Goal: Task Accomplishment & Management: Manage account settings

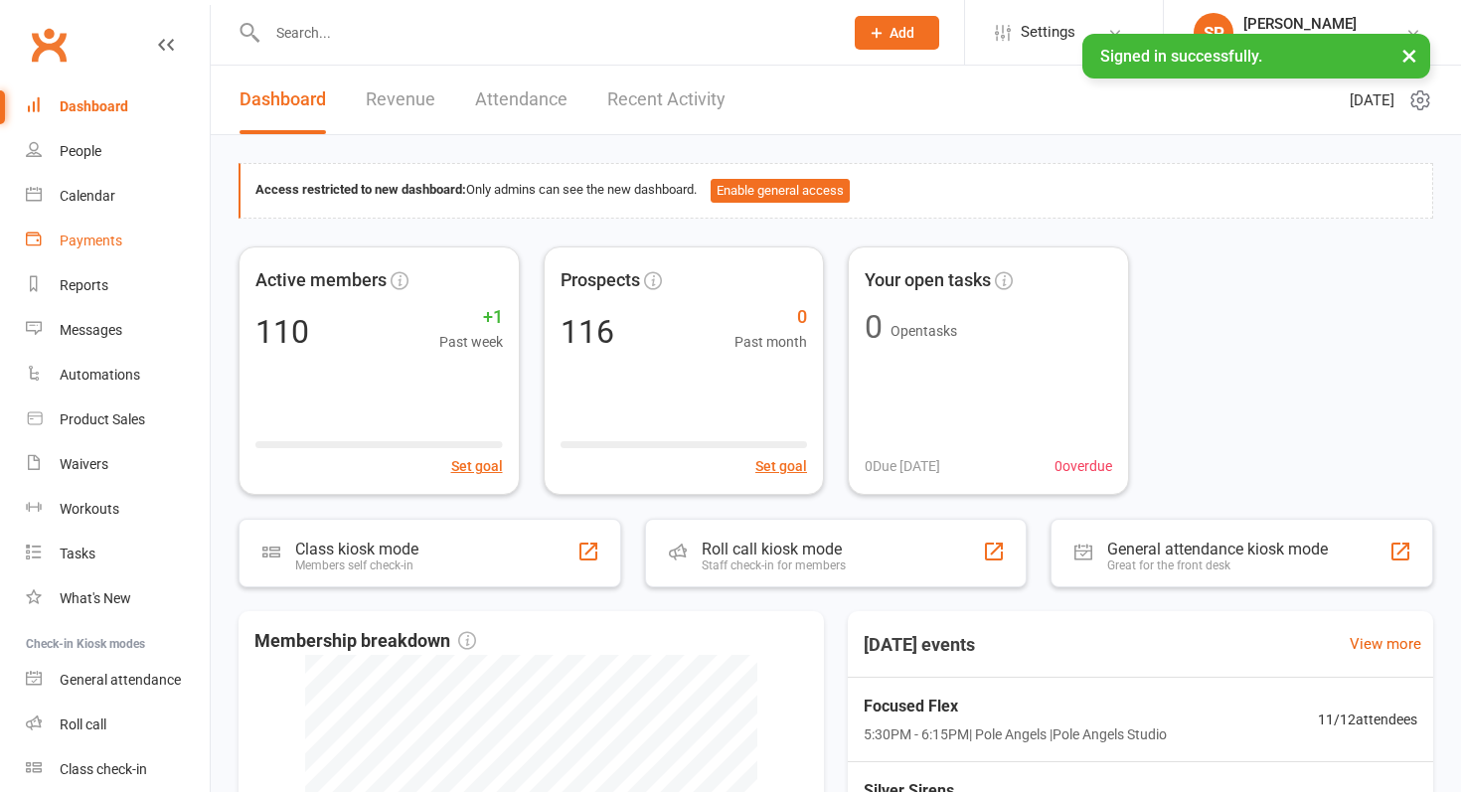
click at [73, 234] on div "Payments" at bounding box center [91, 241] width 63 height 16
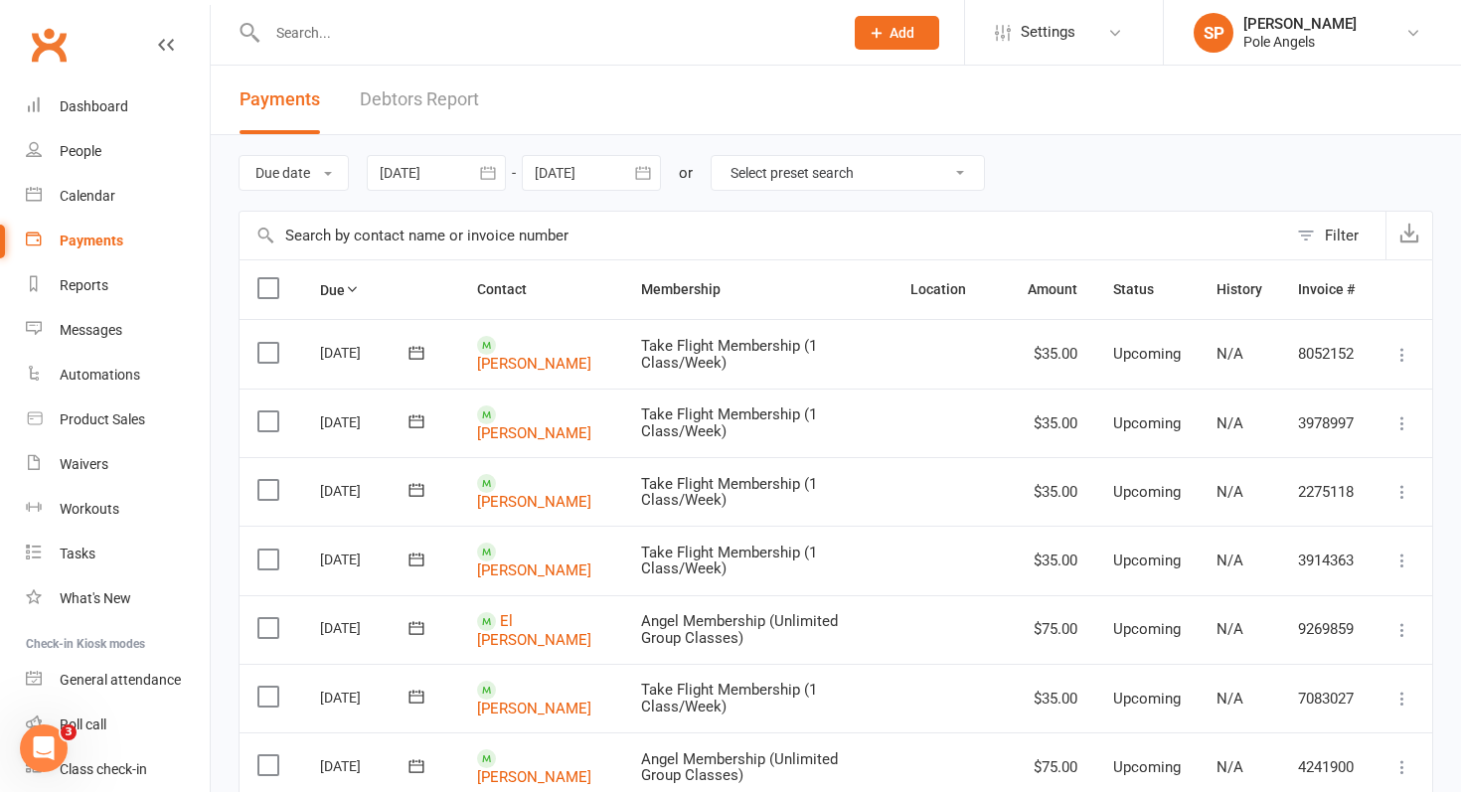
click at [758, 171] on select "Select preset search All failures All skipped payments All pending payments Suc…" at bounding box center [848, 173] width 272 height 34
select select "0"
type input "[DATE]"
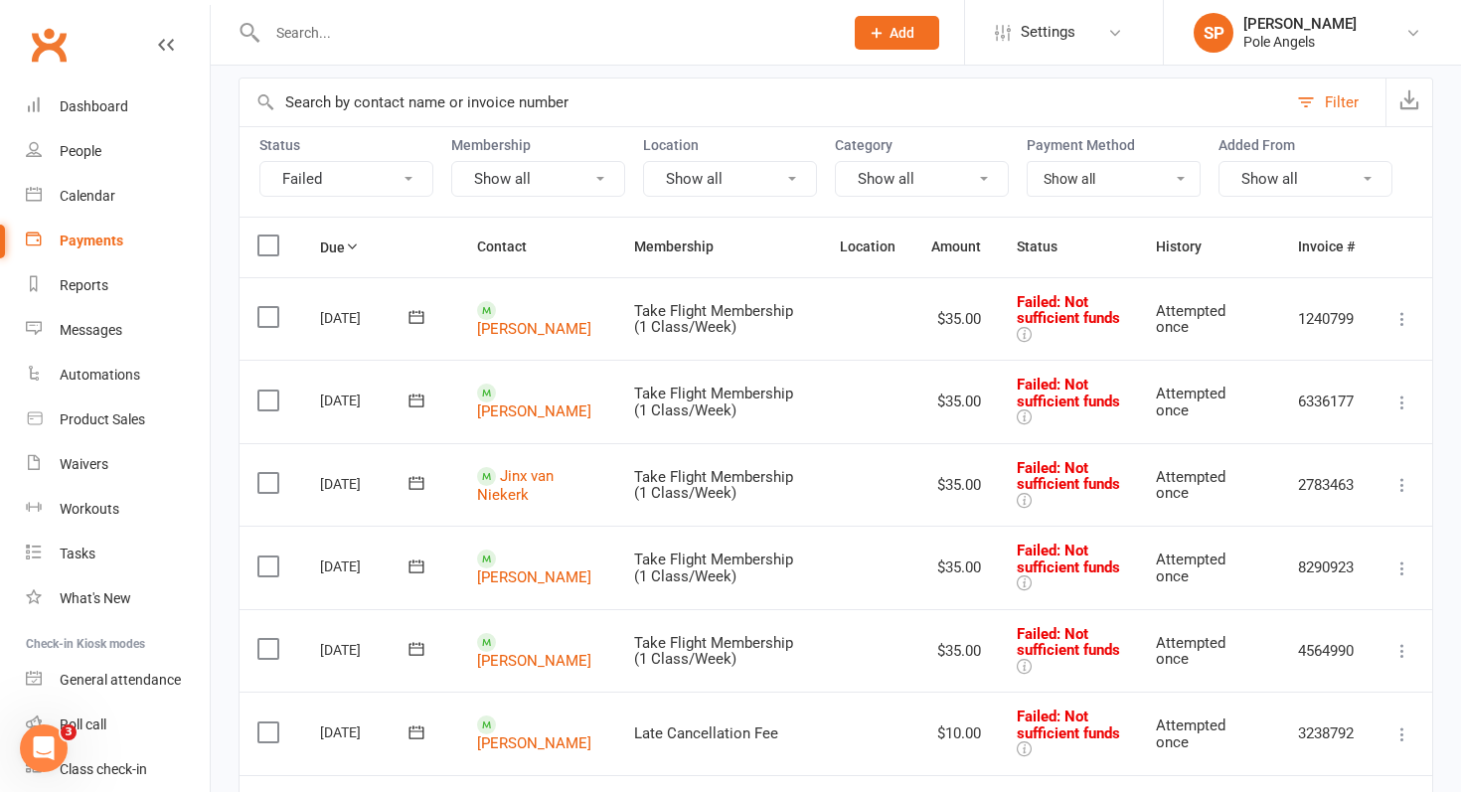
scroll to position [136, 0]
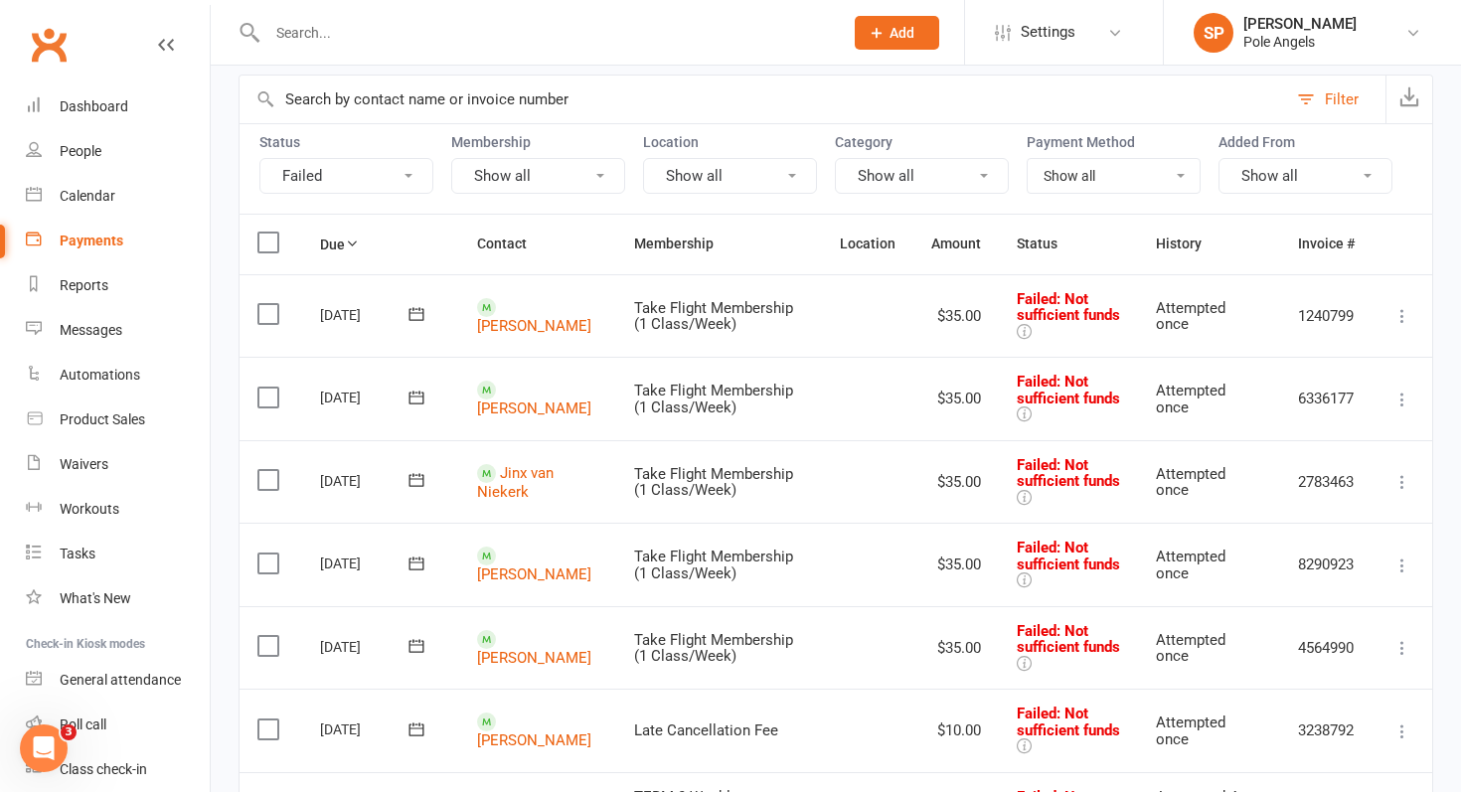
click at [1396, 324] on icon at bounding box center [1403, 316] width 20 height 20
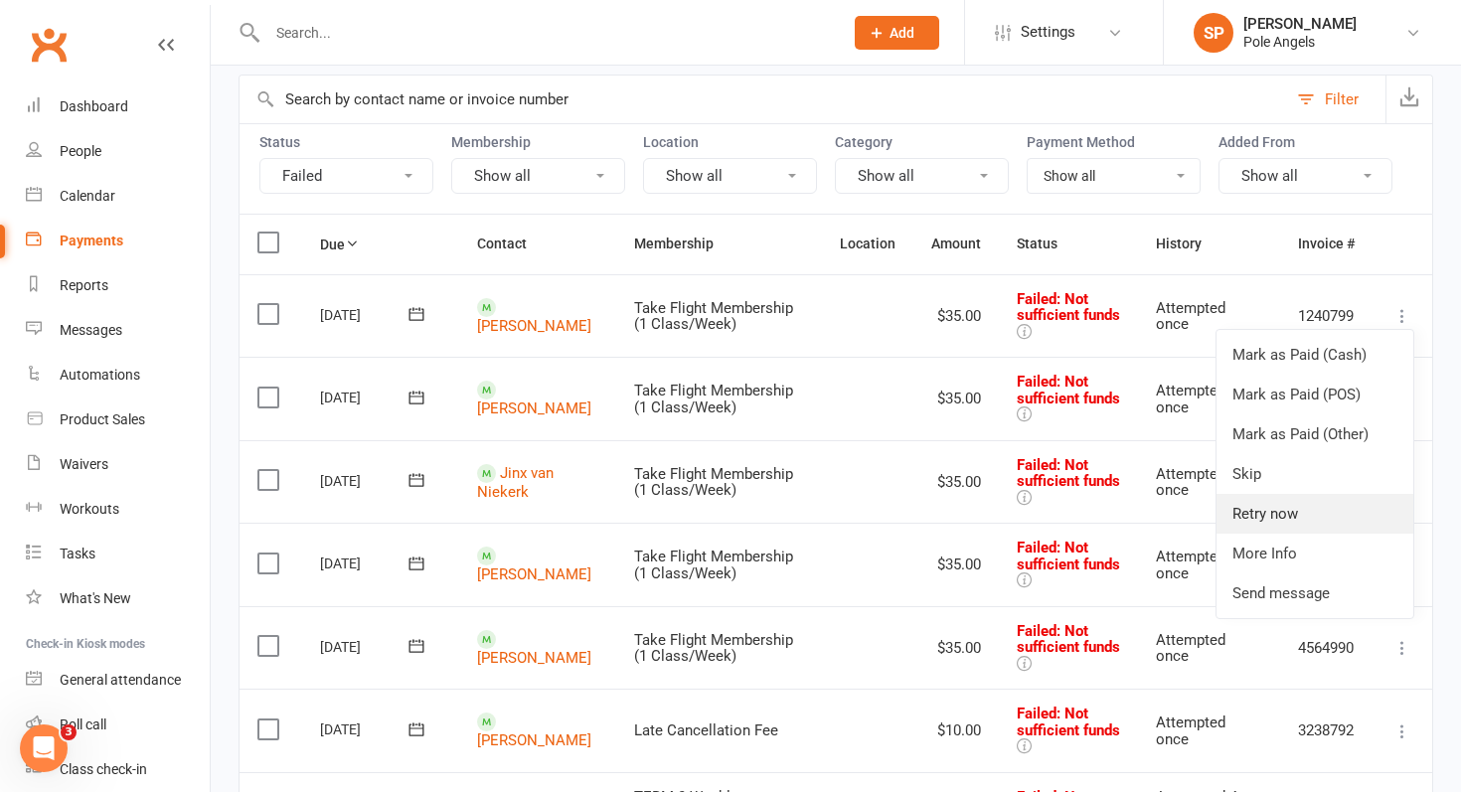
click at [1284, 512] on link "Retry now" at bounding box center [1315, 514] width 197 height 40
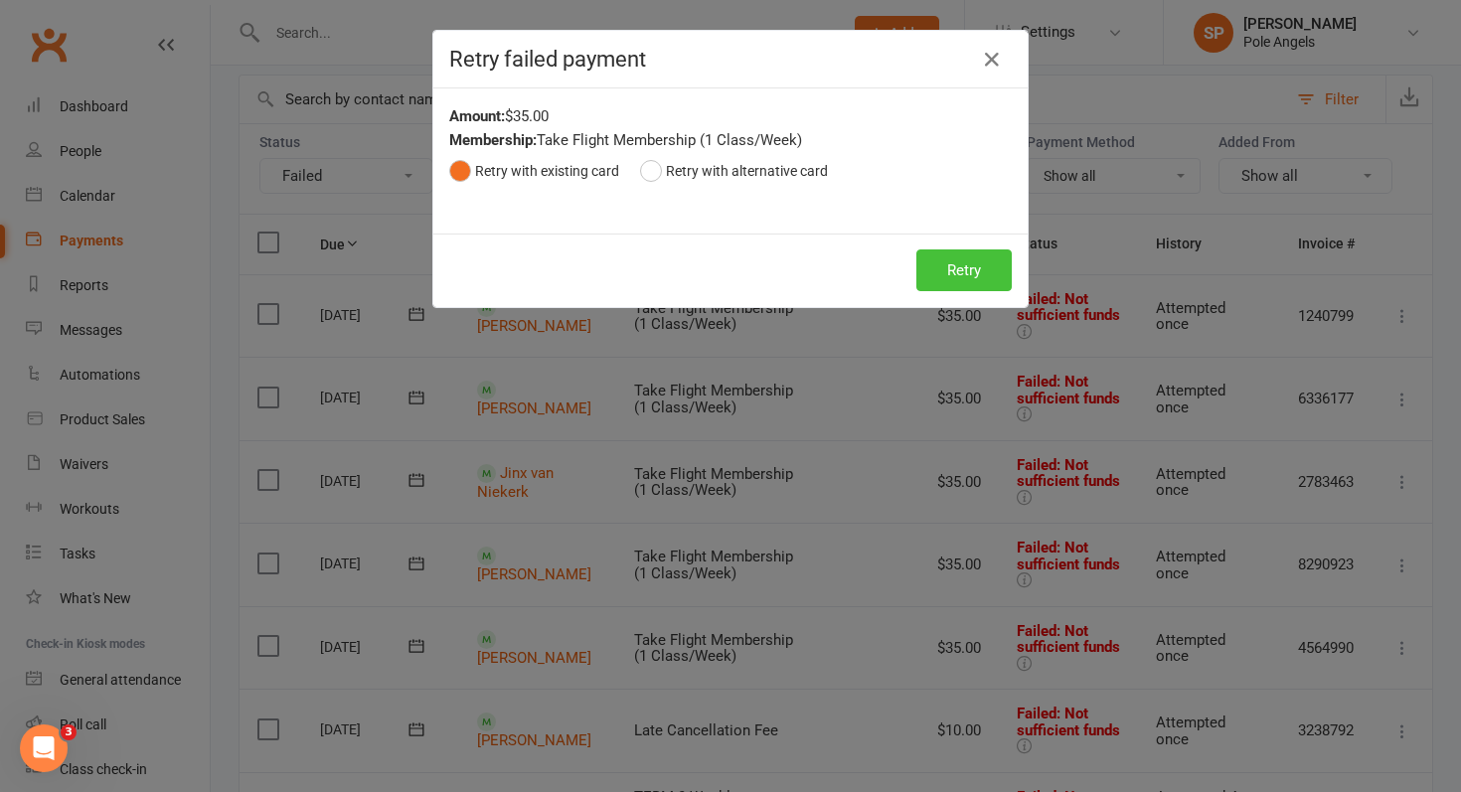
click at [952, 271] on button "Retry" at bounding box center [963, 270] width 95 height 42
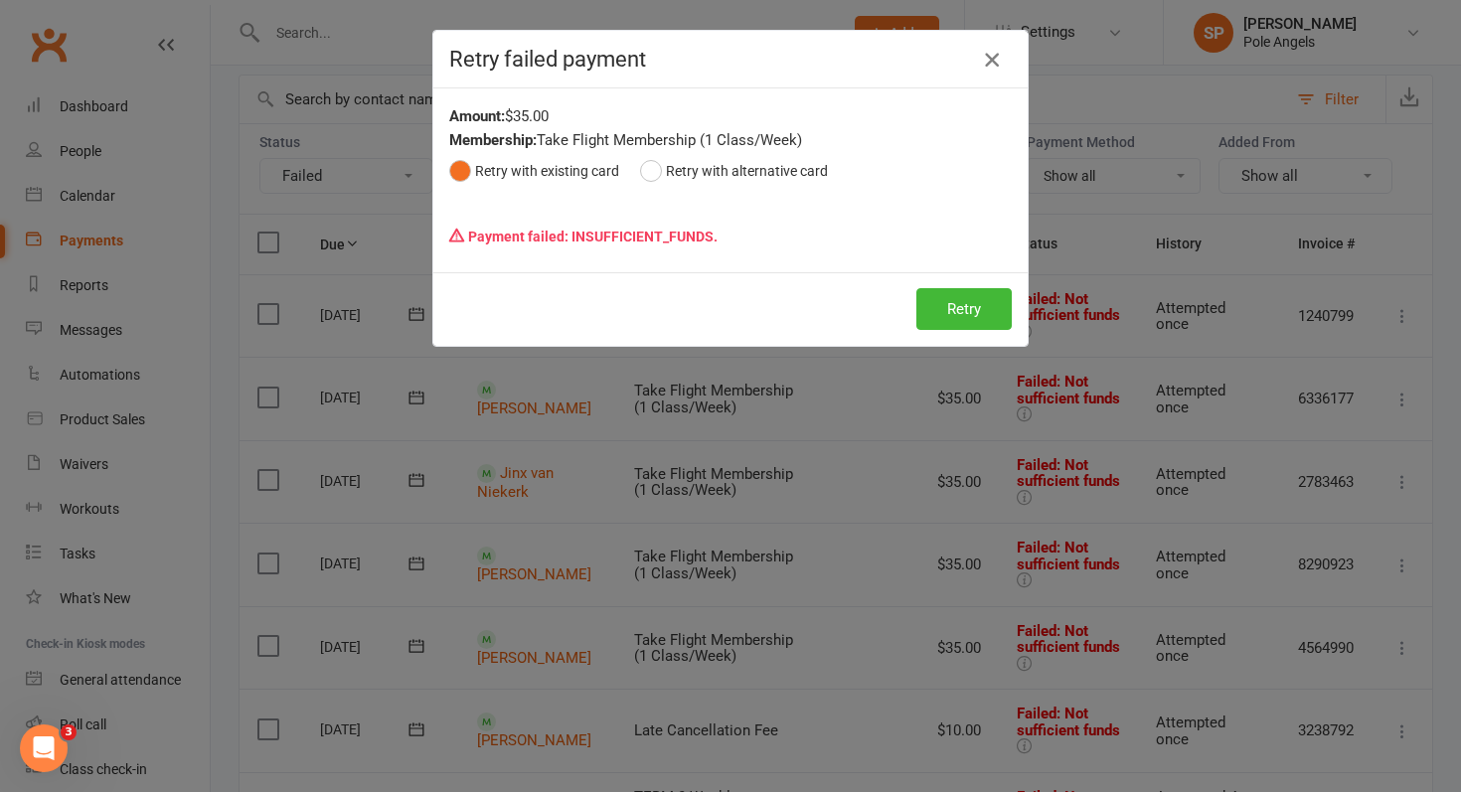
click at [997, 62] on icon "button" at bounding box center [992, 60] width 24 height 24
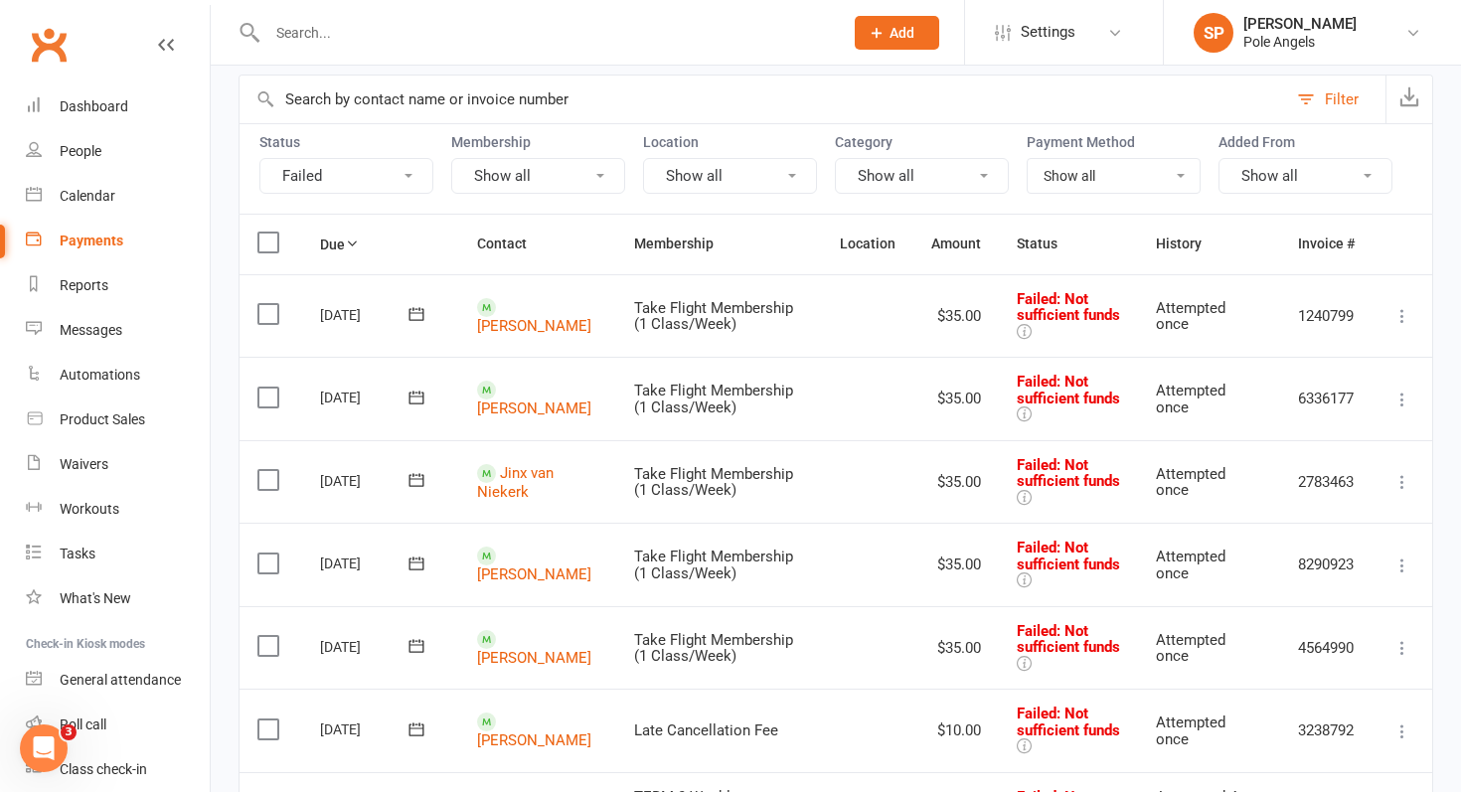
click at [1403, 646] on icon at bounding box center [1403, 648] width 20 height 20
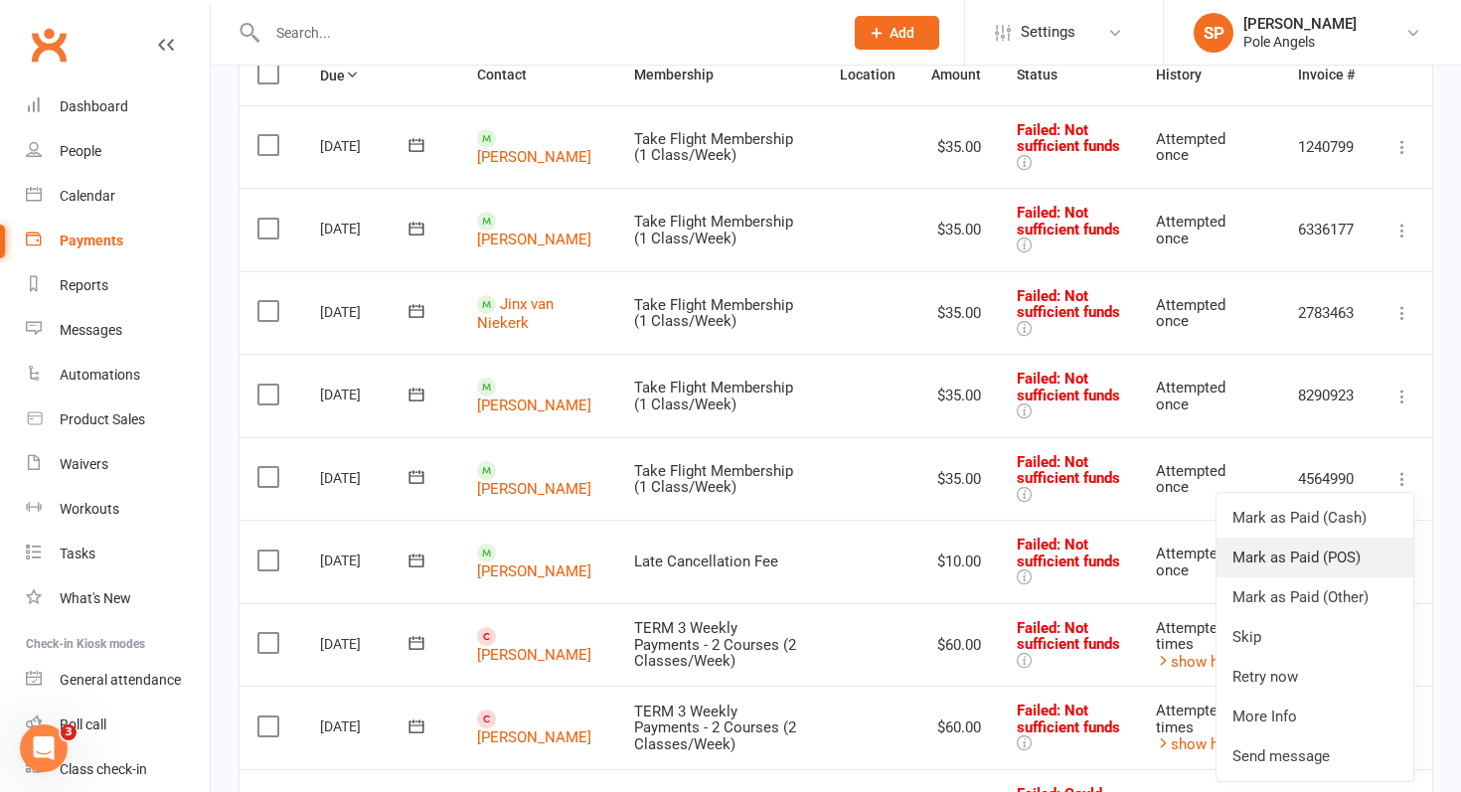
scroll to position [309, 0]
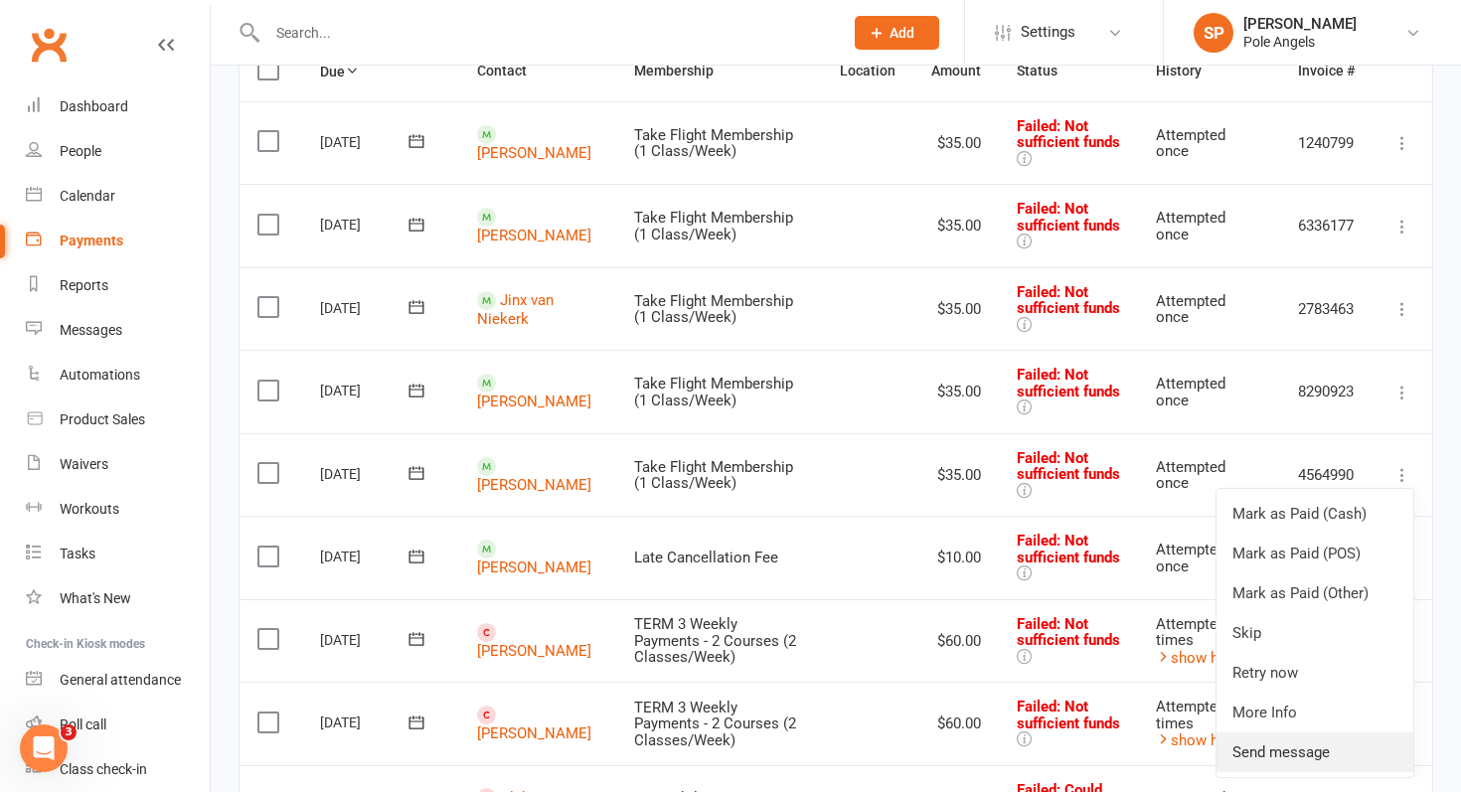
click at [1249, 751] on link "Send message" at bounding box center [1315, 753] width 197 height 40
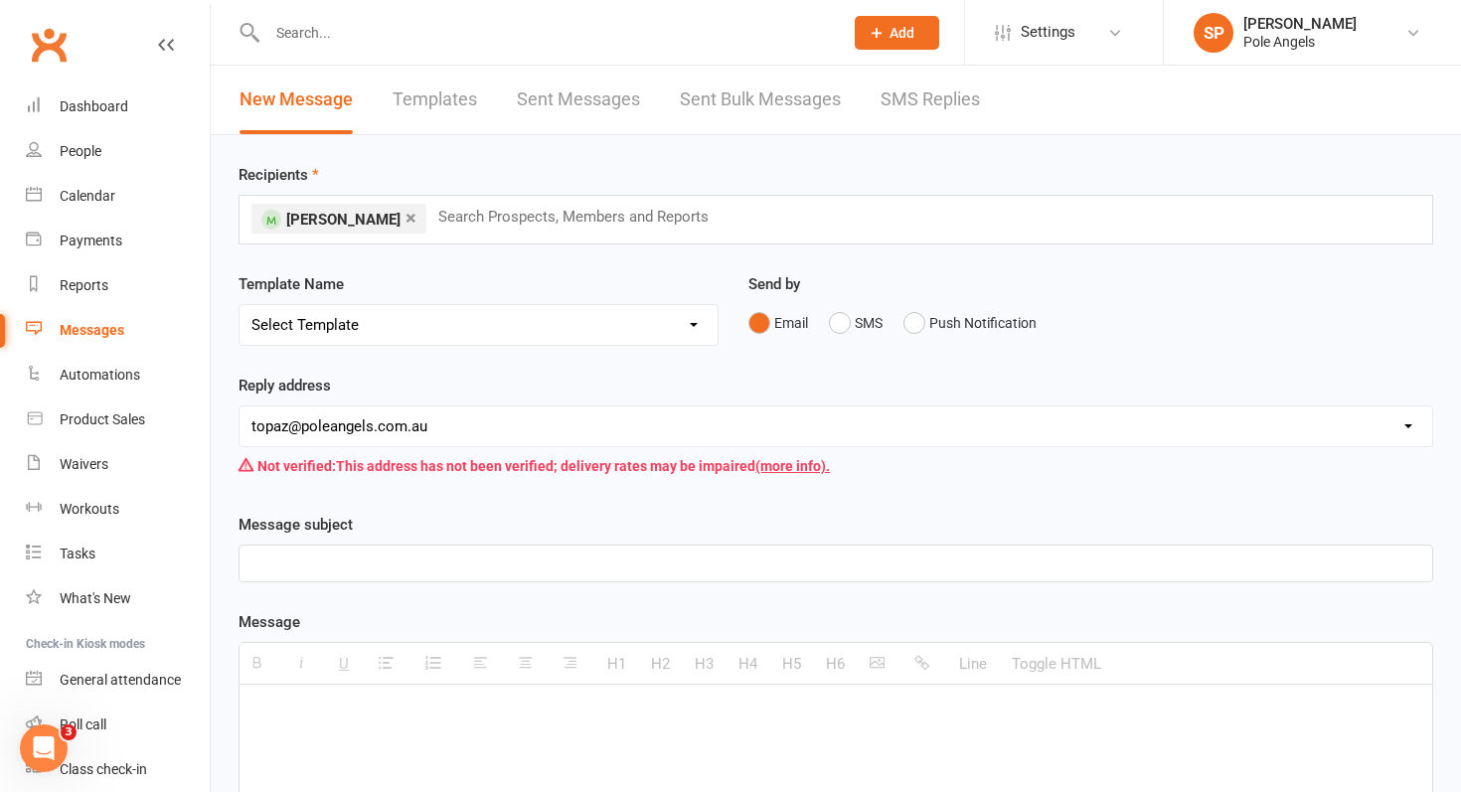
click at [478, 228] on input "text" at bounding box center [581, 217] width 291 height 26
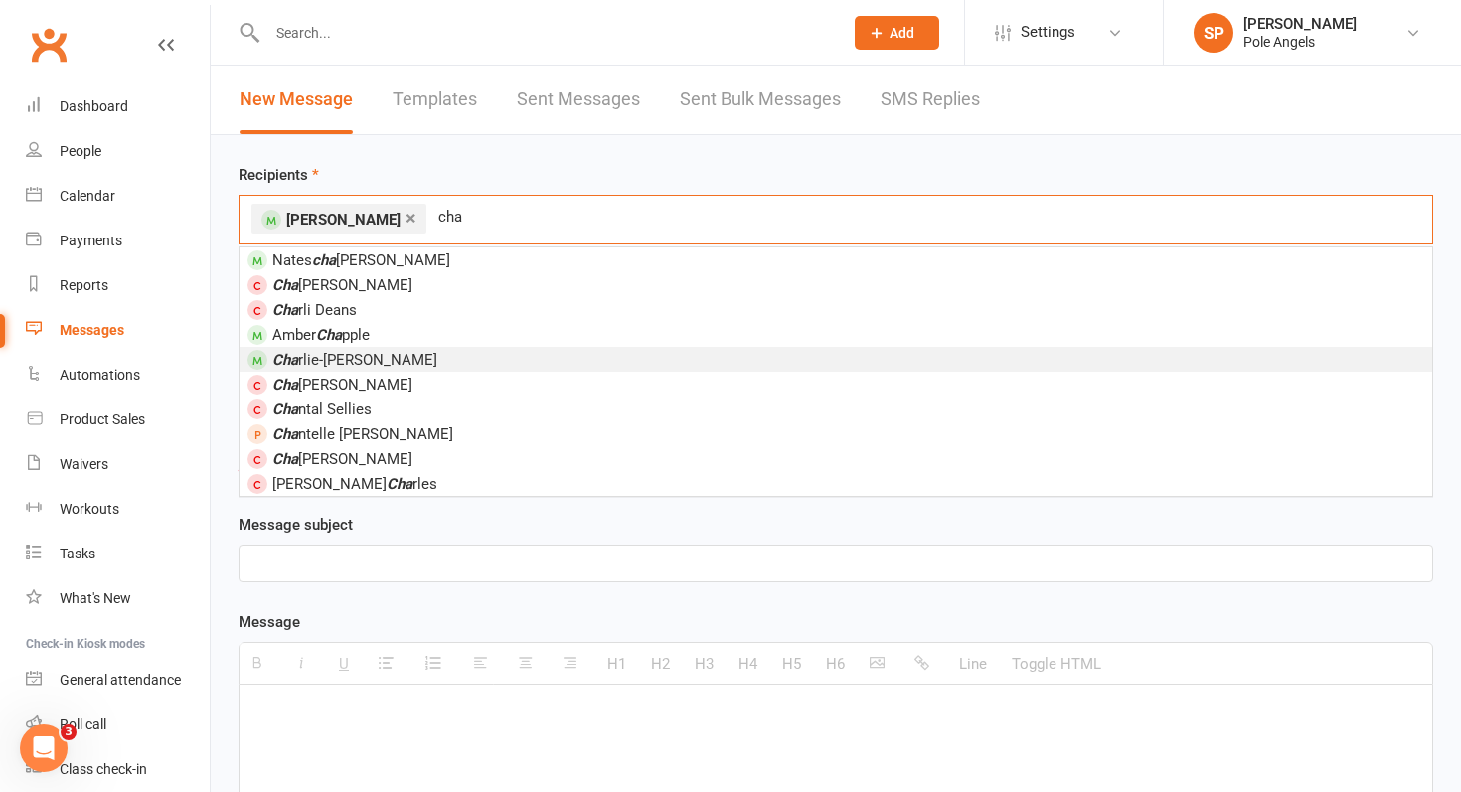
type input "cha"
click at [334, 352] on span "Cha rlie-[PERSON_NAME]" at bounding box center [354, 360] width 165 height 18
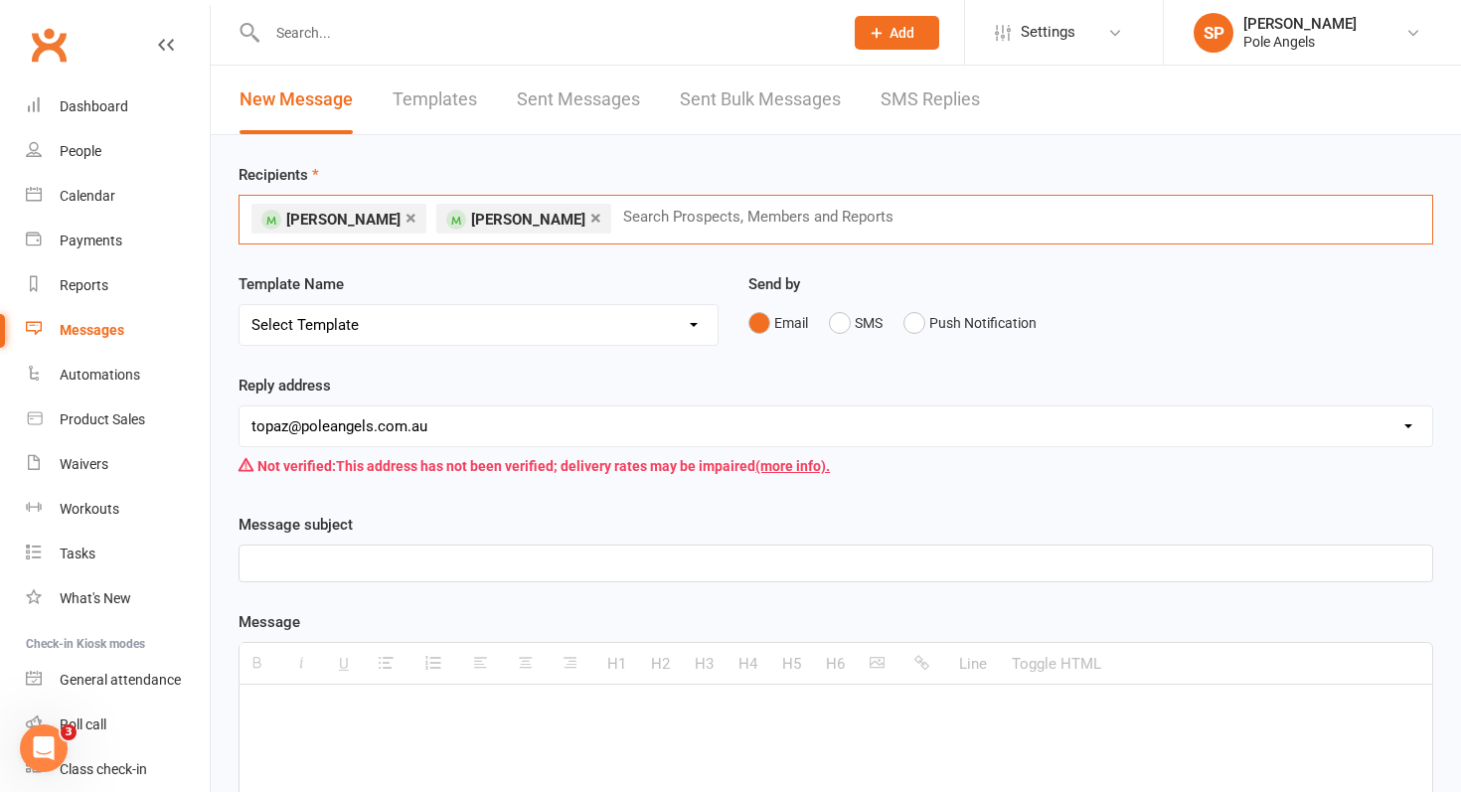
click at [331, 326] on select "Select Template [Email] Confirmation of Class Booking [SMS] New Prospect Follow…" at bounding box center [479, 325] width 478 height 40
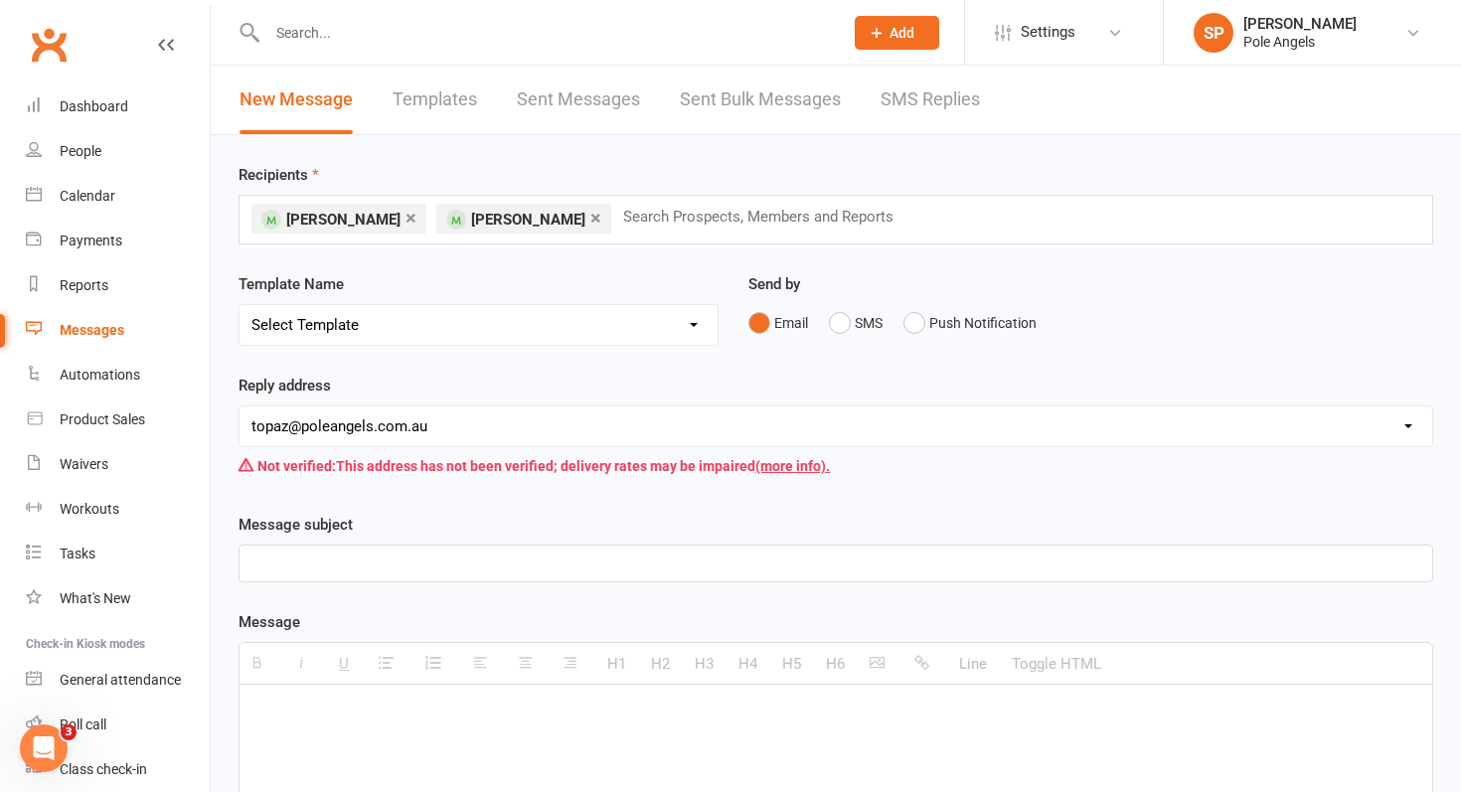
select select "3"
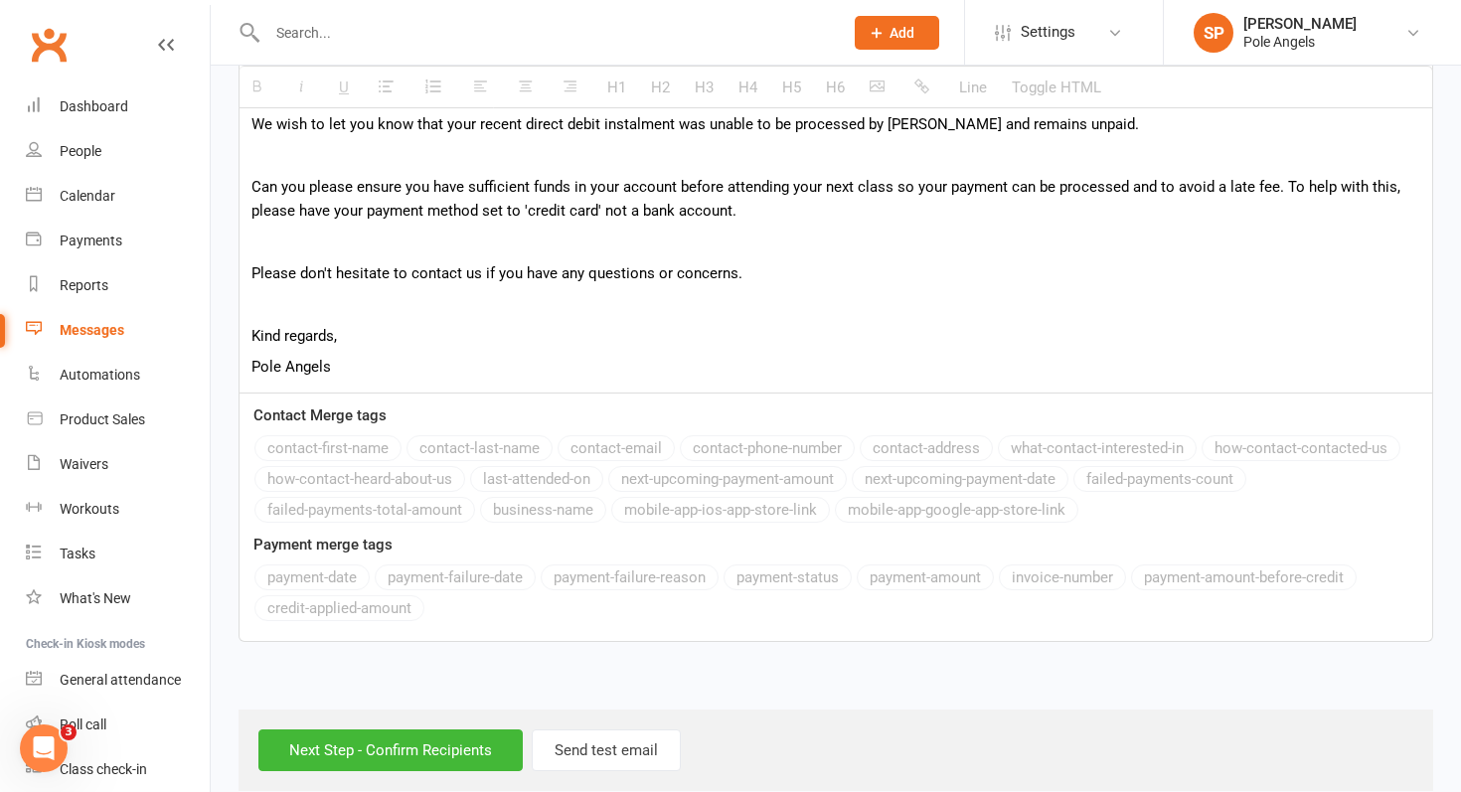
scroll to position [681, 0]
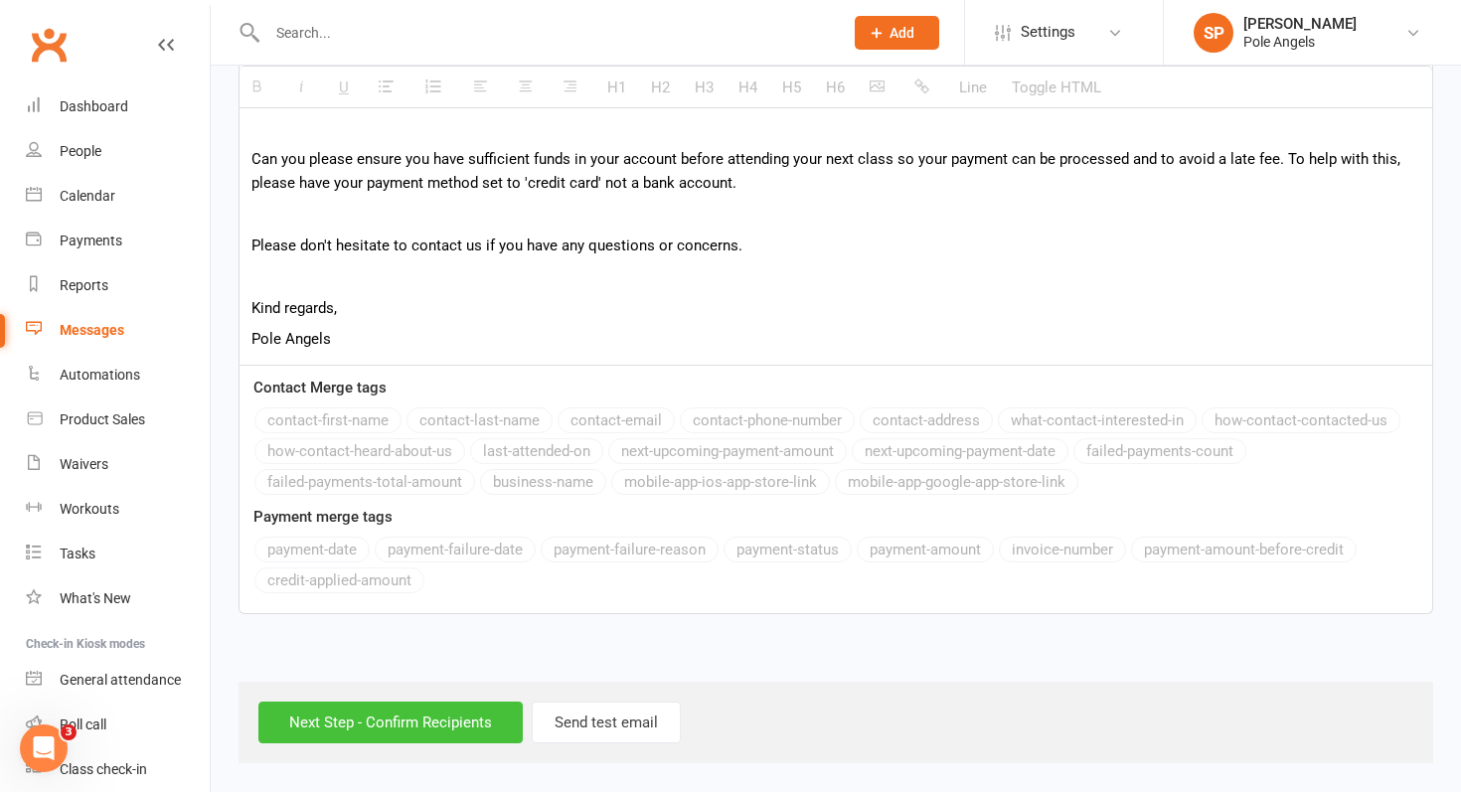
click at [404, 737] on input "Next Step - Confirm Recipients" at bounding box center [390, 723] width 264 height 42
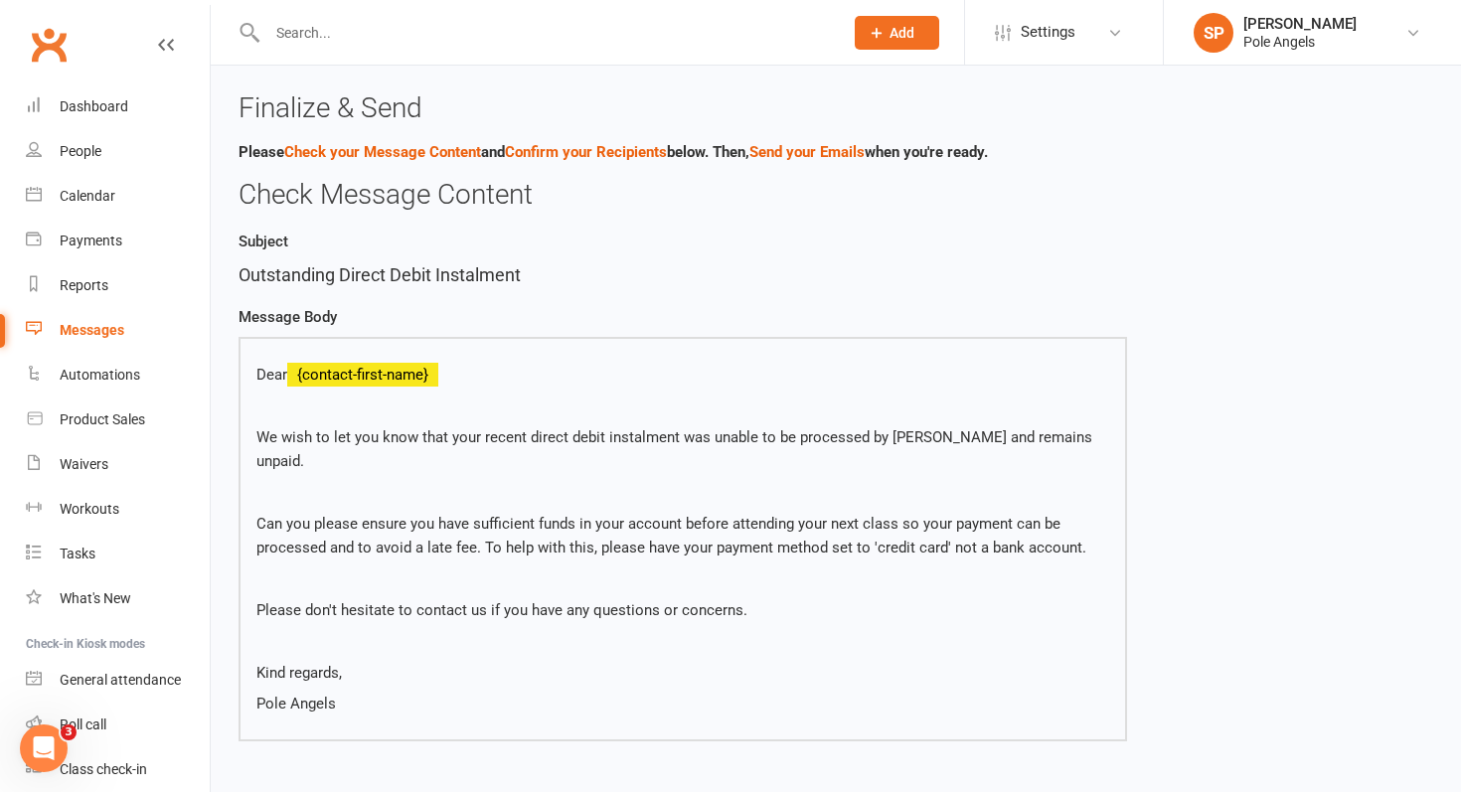
scroll to position [357, 0]
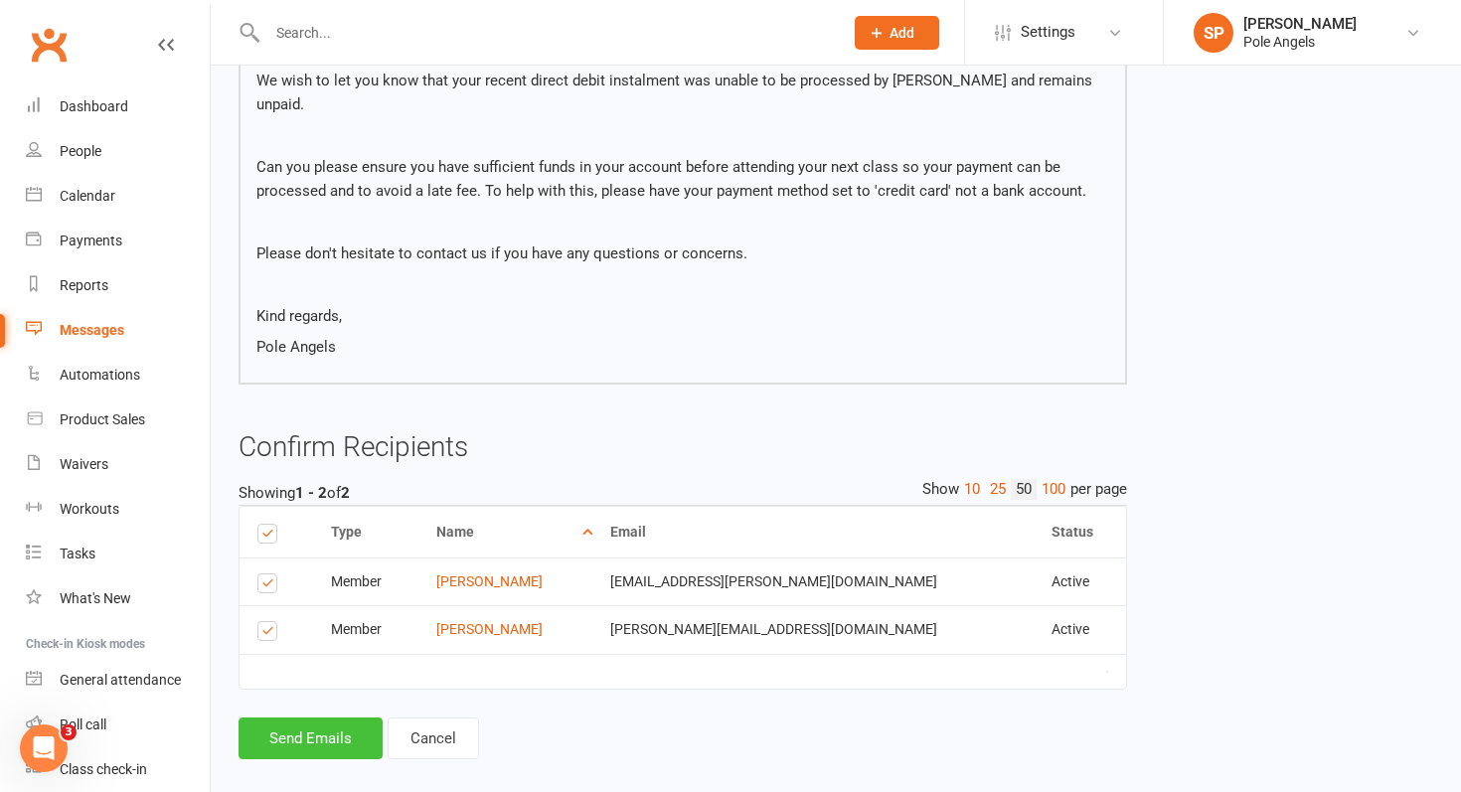
click at [325, 718] on button "Send Emails" at bounding box center [311, 739] width 144 height 42
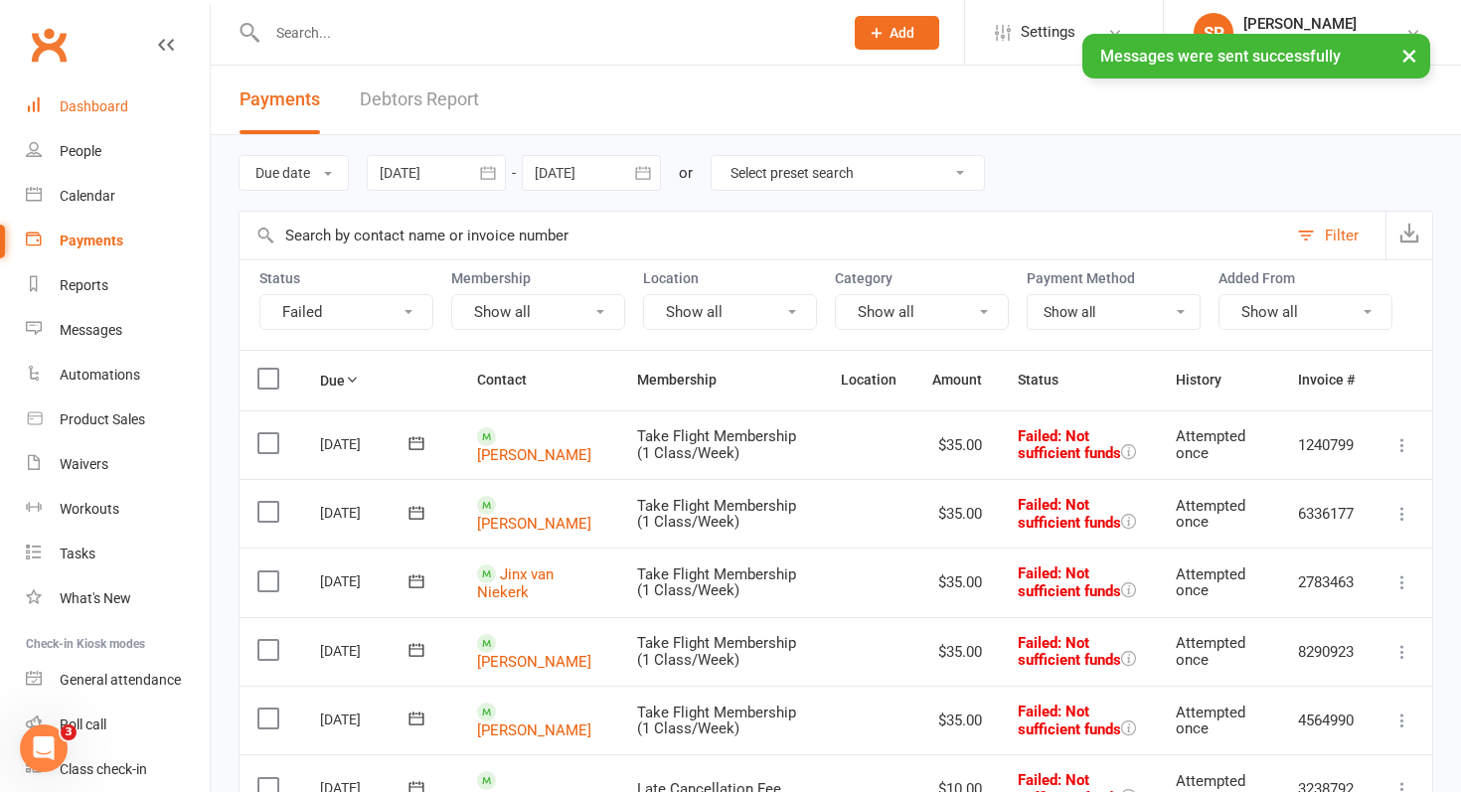
click at [99, 101] on div "Dashboard" at bounding box center [94, 106] width 69 height 16
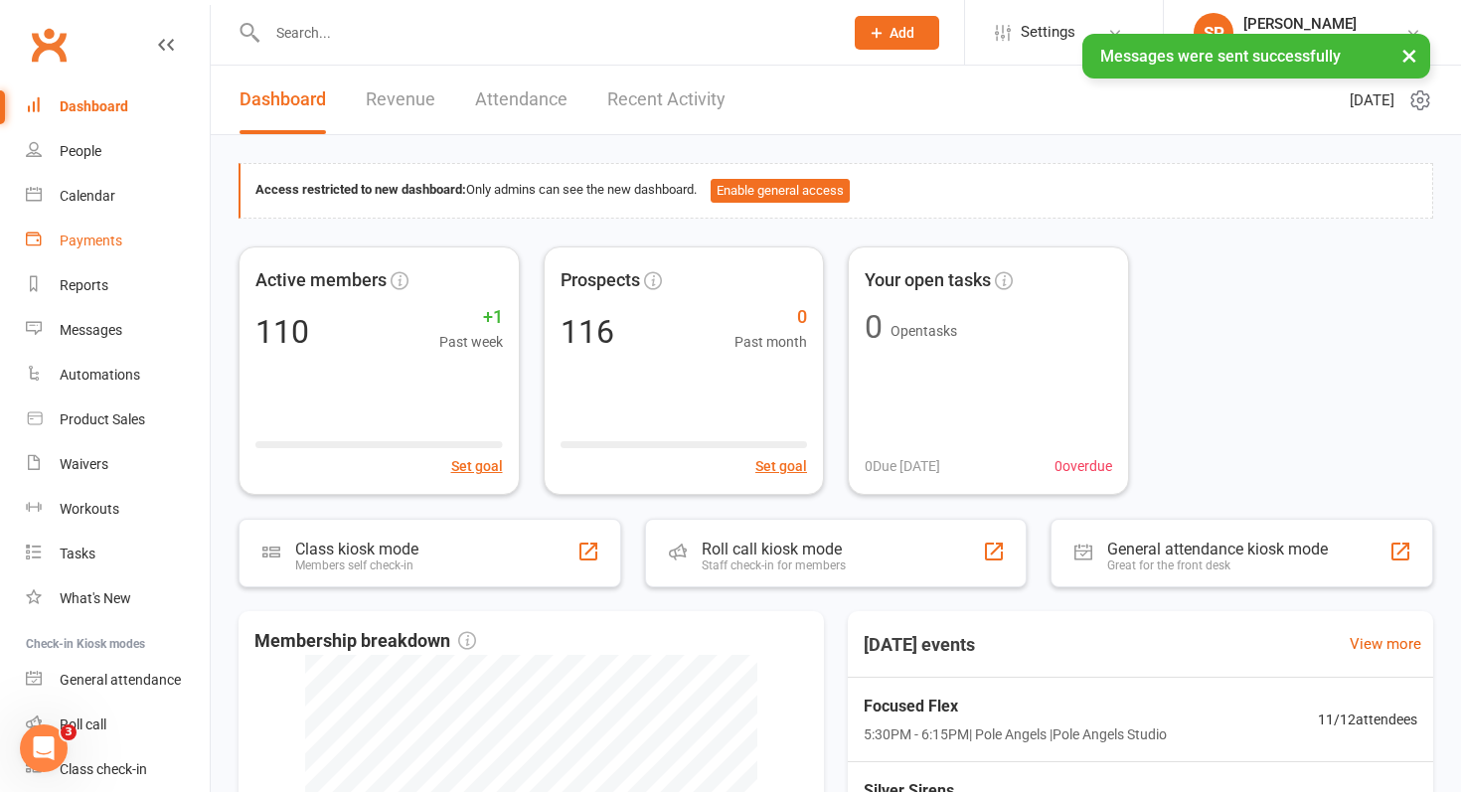
click at [92, 238] on div "Payments" at bounding box center [91, 241] width 63 height 16
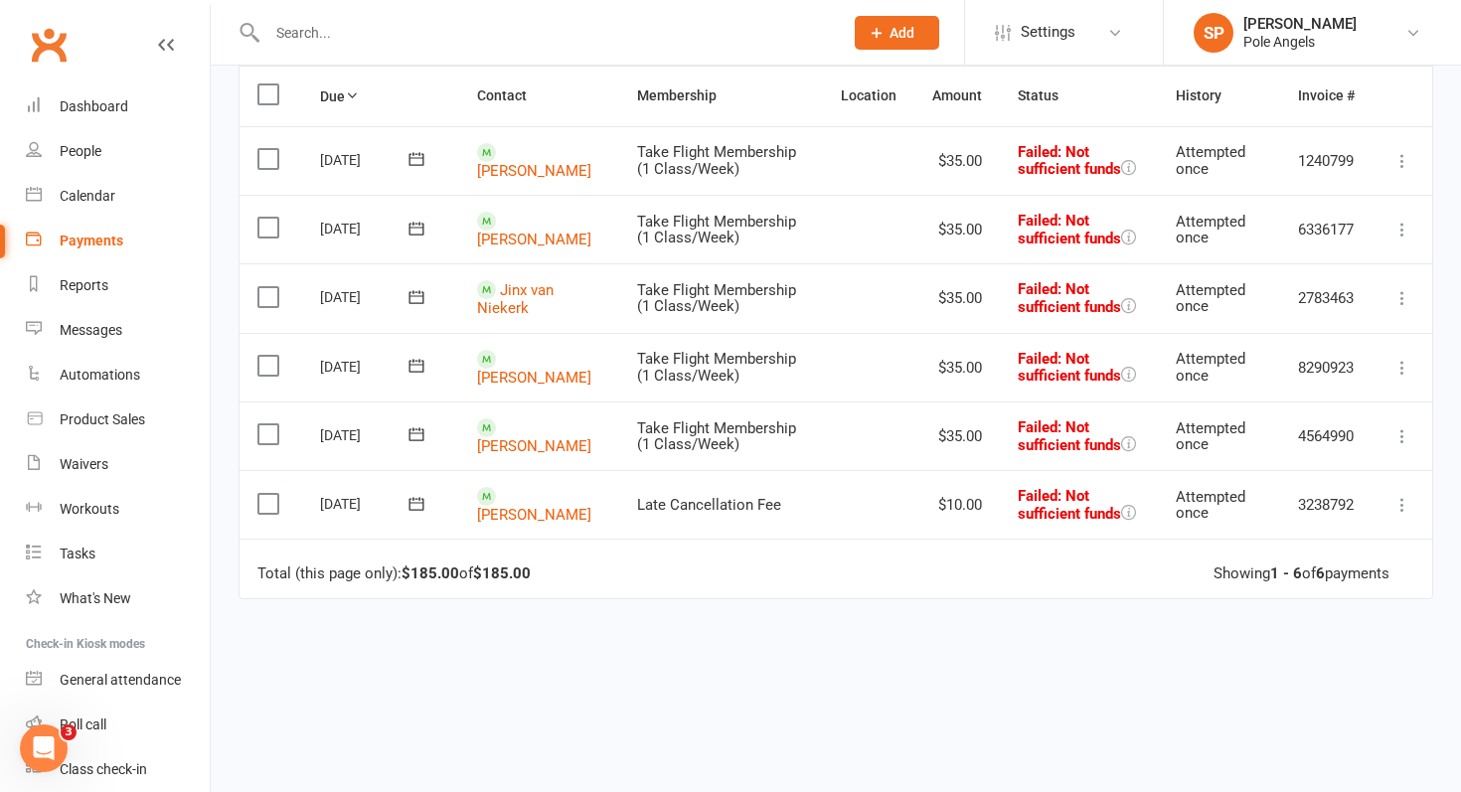
scroll to position [316, 0]
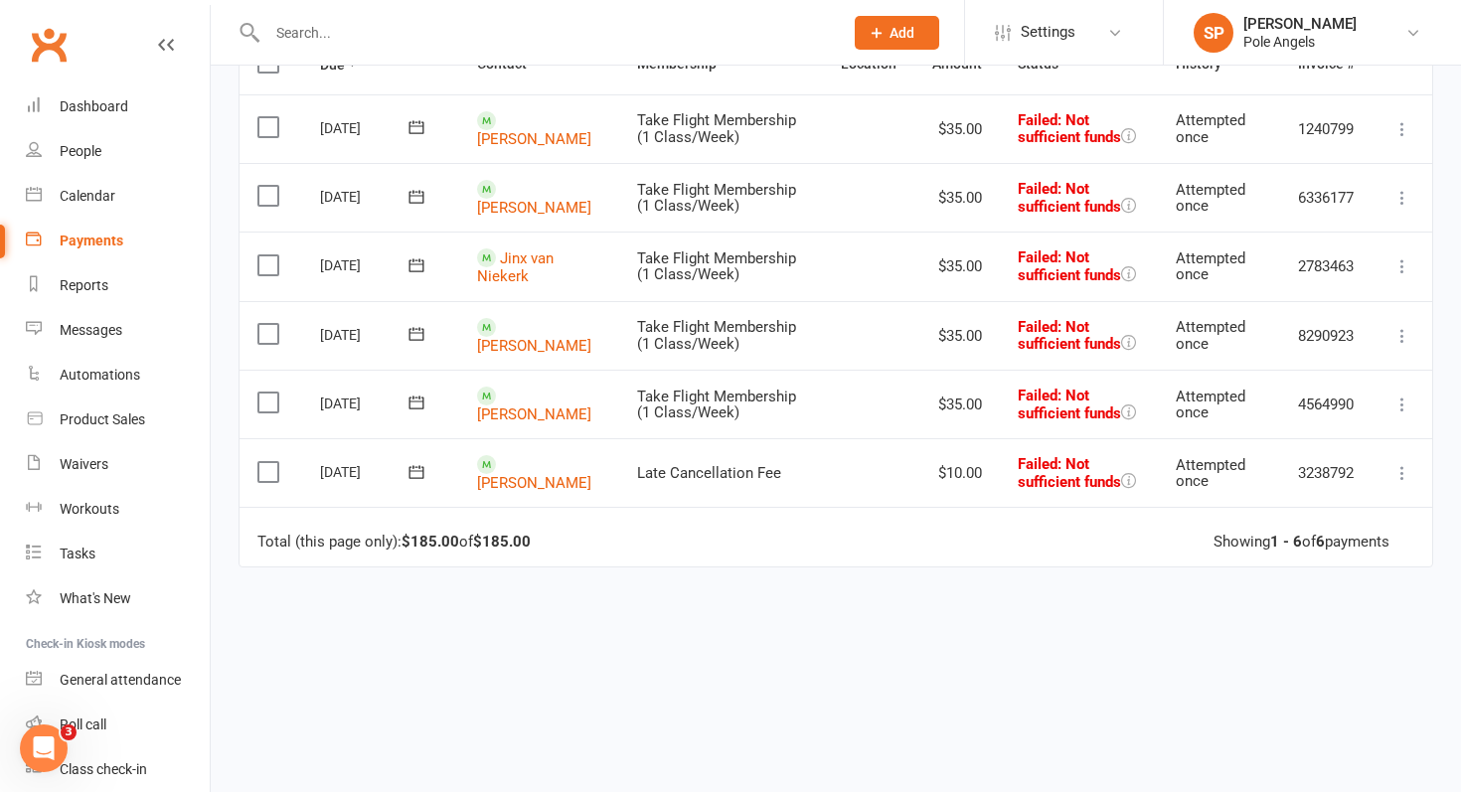
click at [1399, 199] on icon at bounding box center [1403, 198] width 20 height 20
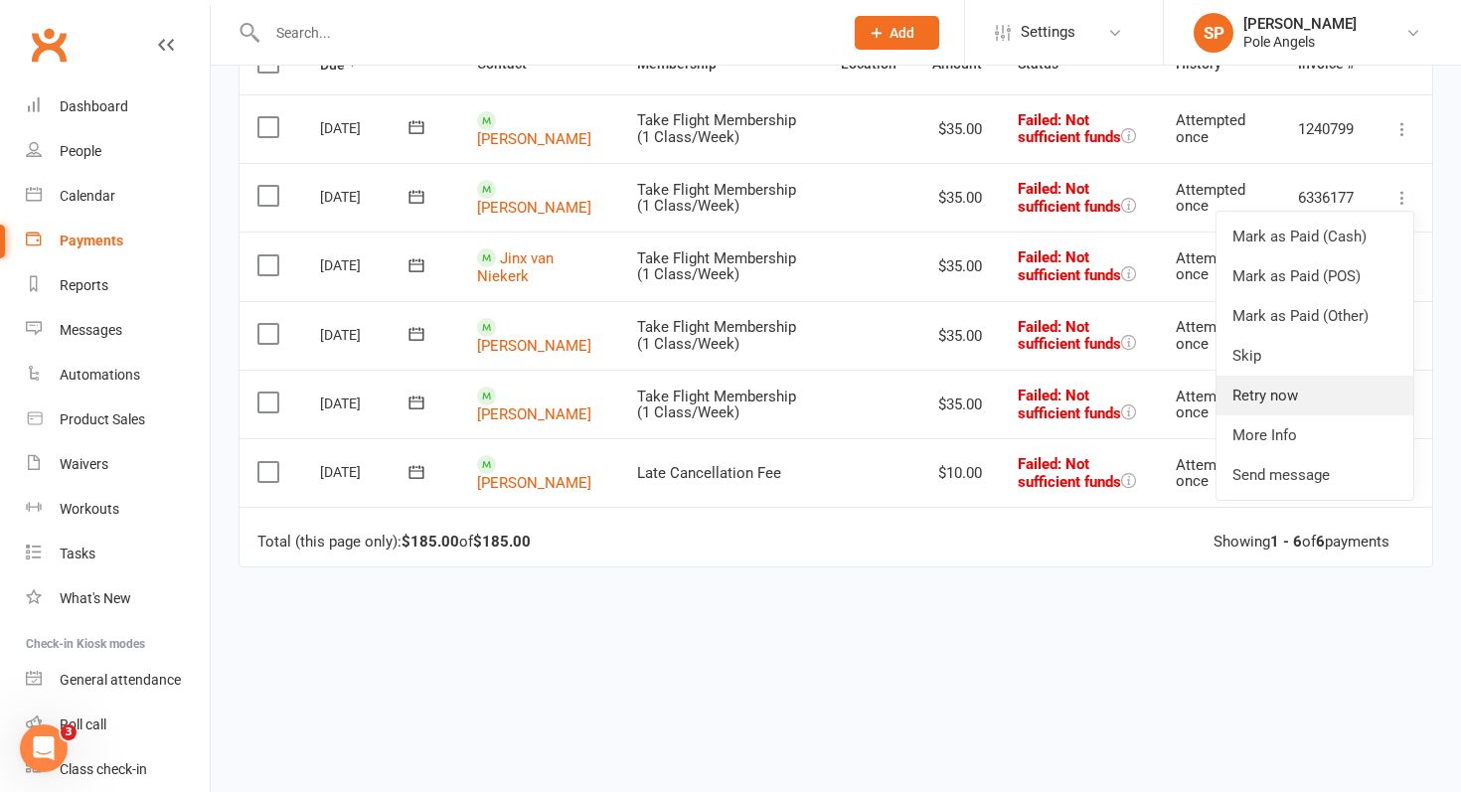
click at [1268, 396] on link "Retry now" at bounding box center [1315, 396] width 197 height 40
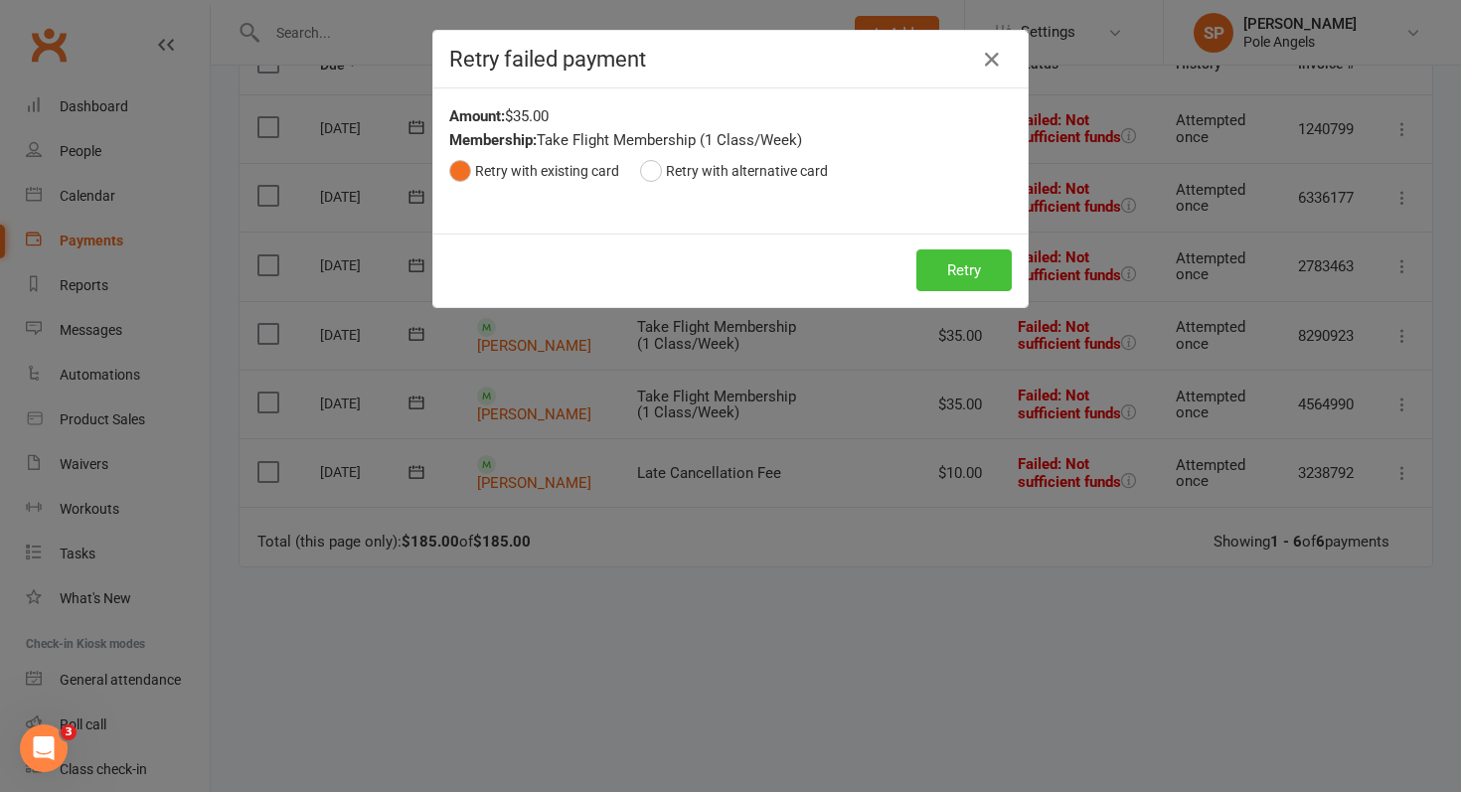
click at [942, 272] on button "Retry" at bounding box center [963, 270] width 95 height 42
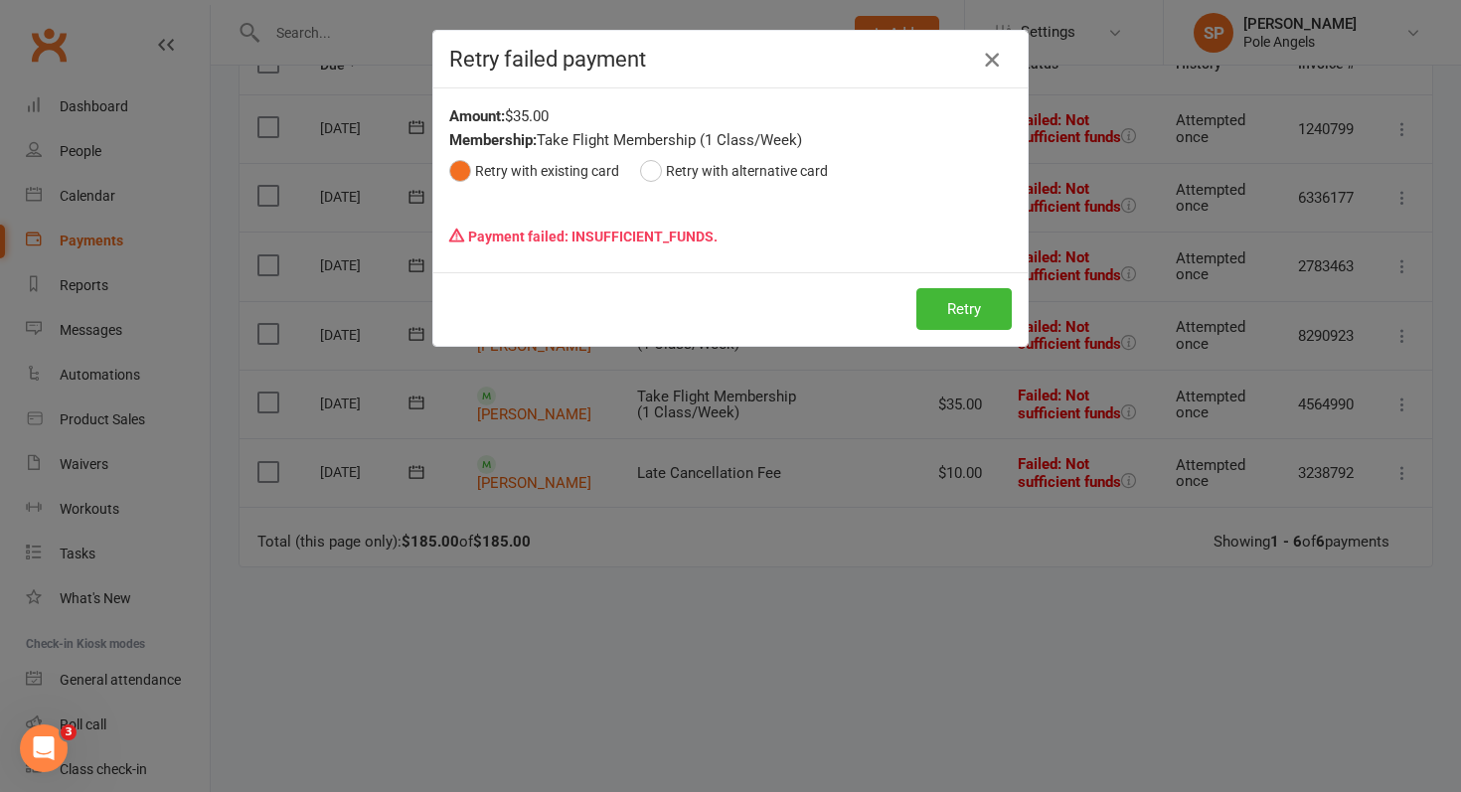
click at [998, 63] on icon "button" at bounding box center [992, 60] width 24 height 24
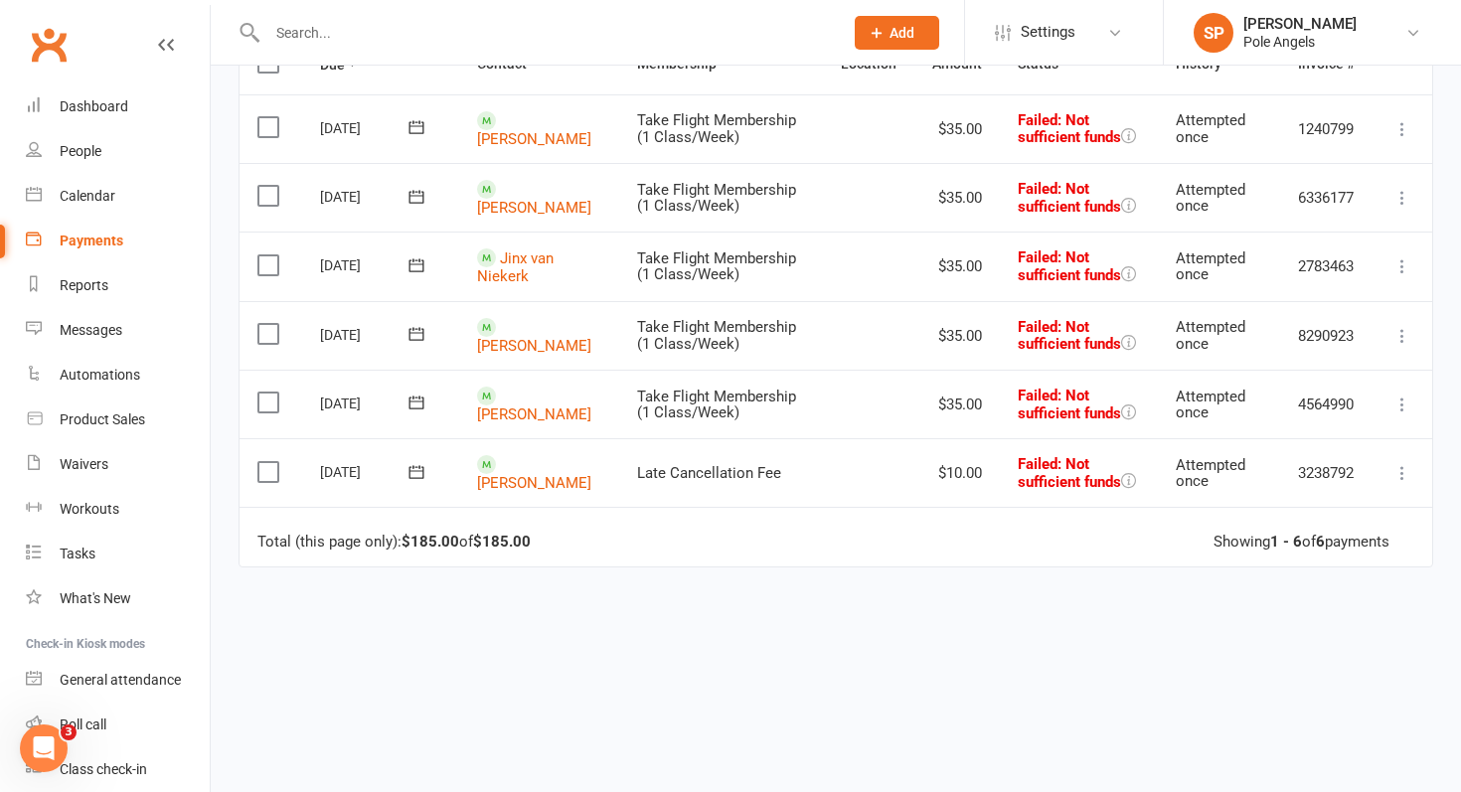
click at [1401, 337] on icon at bounding box center [1403, 336] width 20 height 20
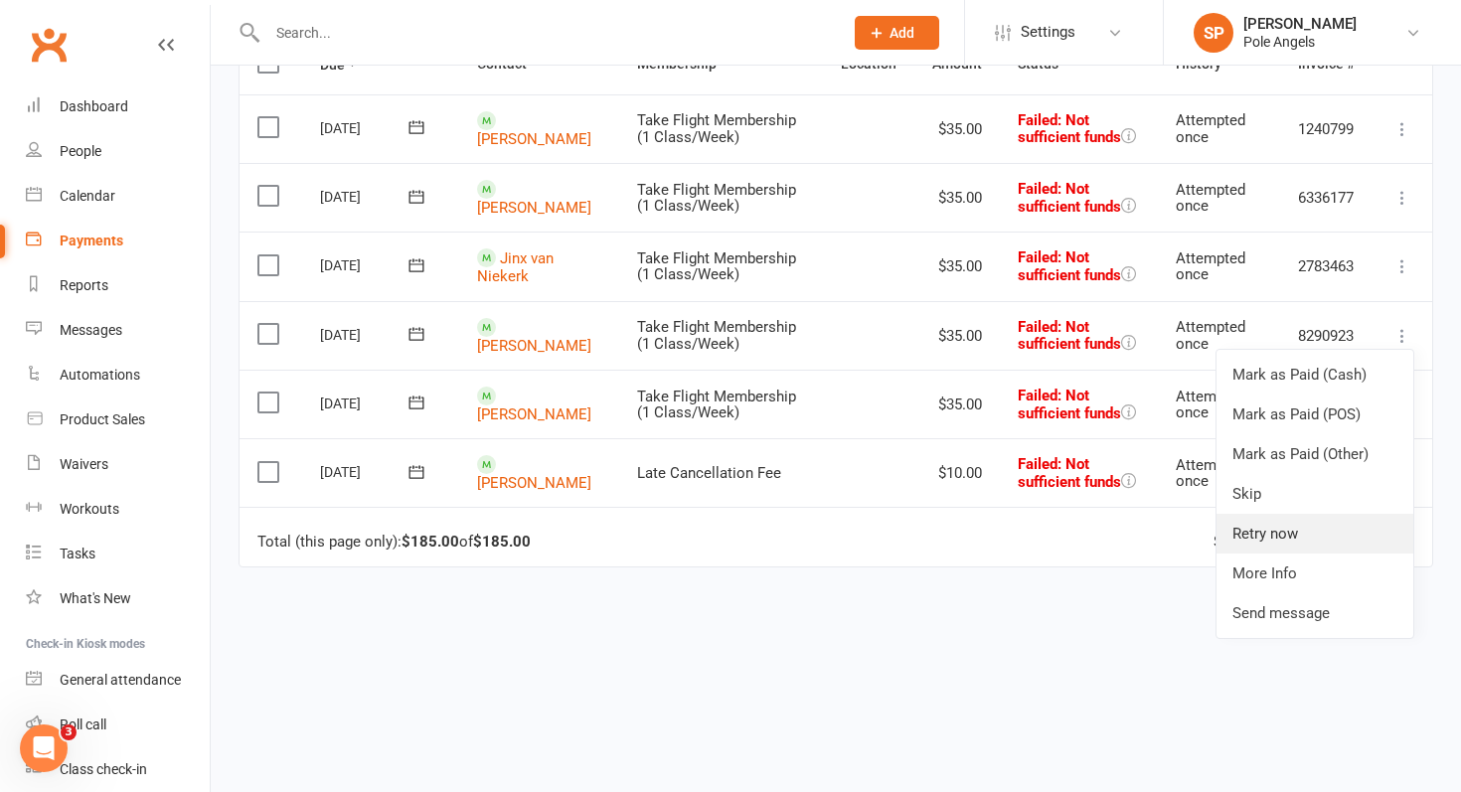
click at [1255, 542] on link "Retry now" at bounding box center [1315, 534] width 197 height 40
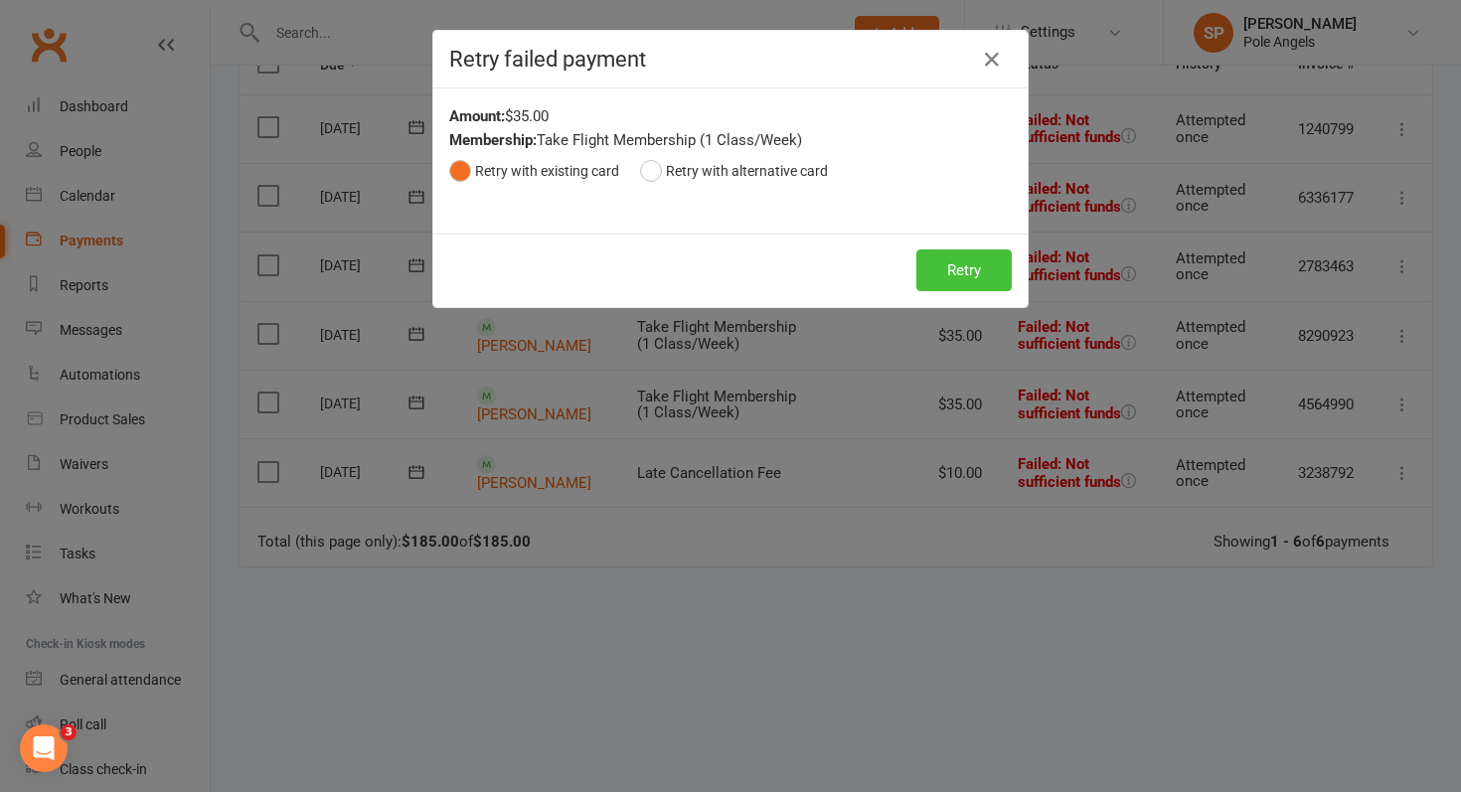
click at [982, 268] on button "Retry" at bounding box center [963, 270] width 95 height 42
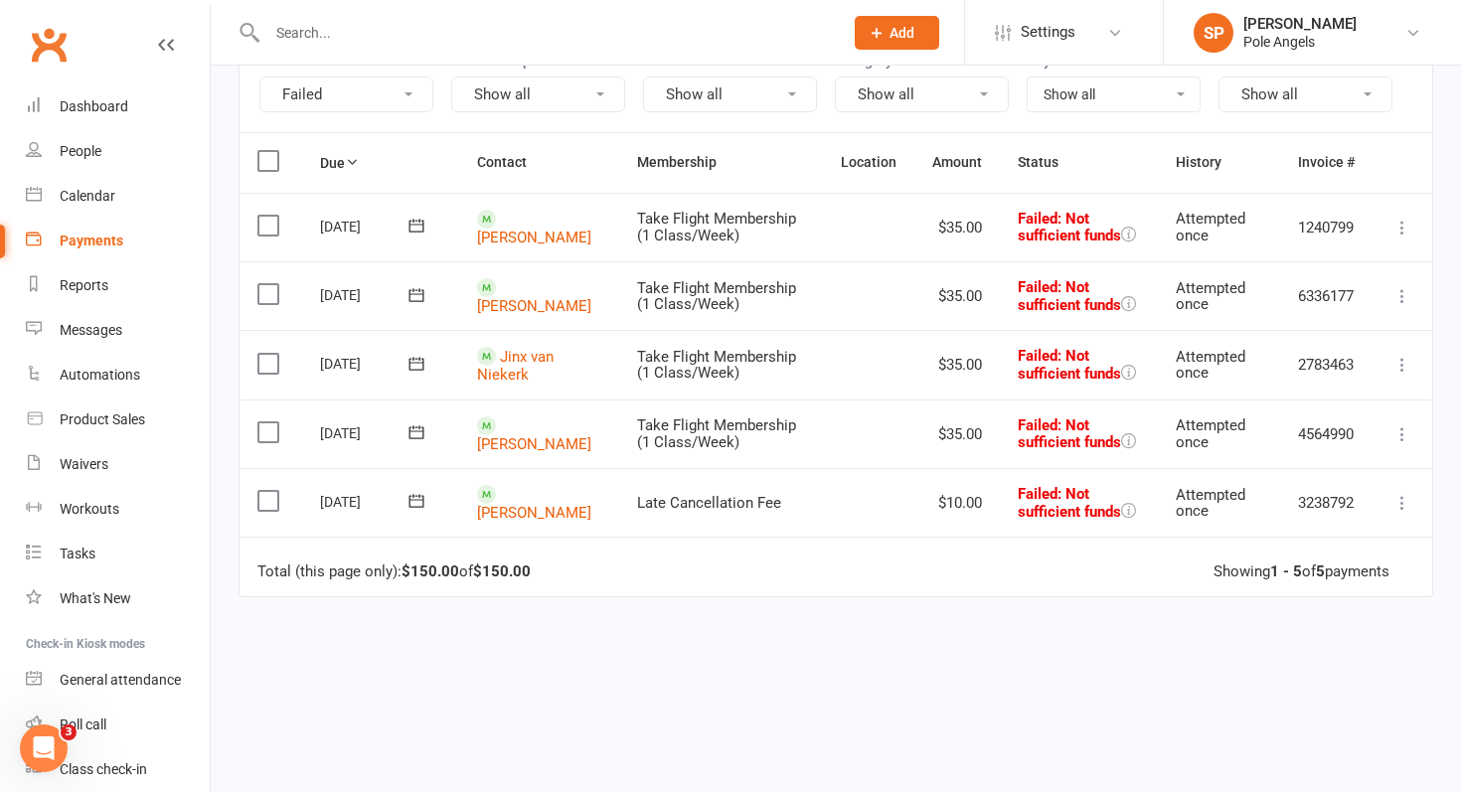
scroll to position [216, 0]
click at [1402, 375] on icon at bounding box center [1403, 367] width 20 height 20
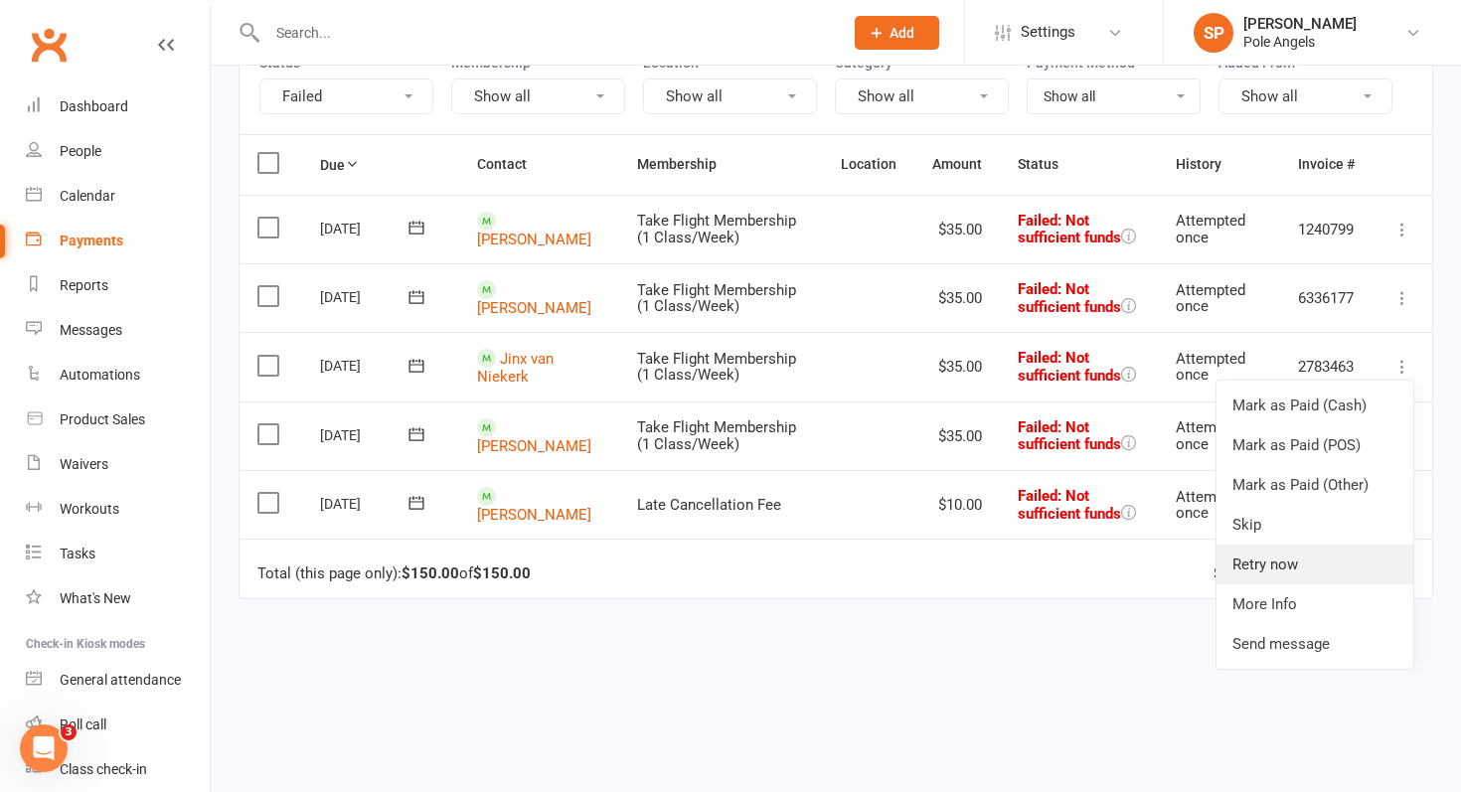
click at [1269, 576] on link "Retry now" at bounding box center [1315, 565] width 197 height 40
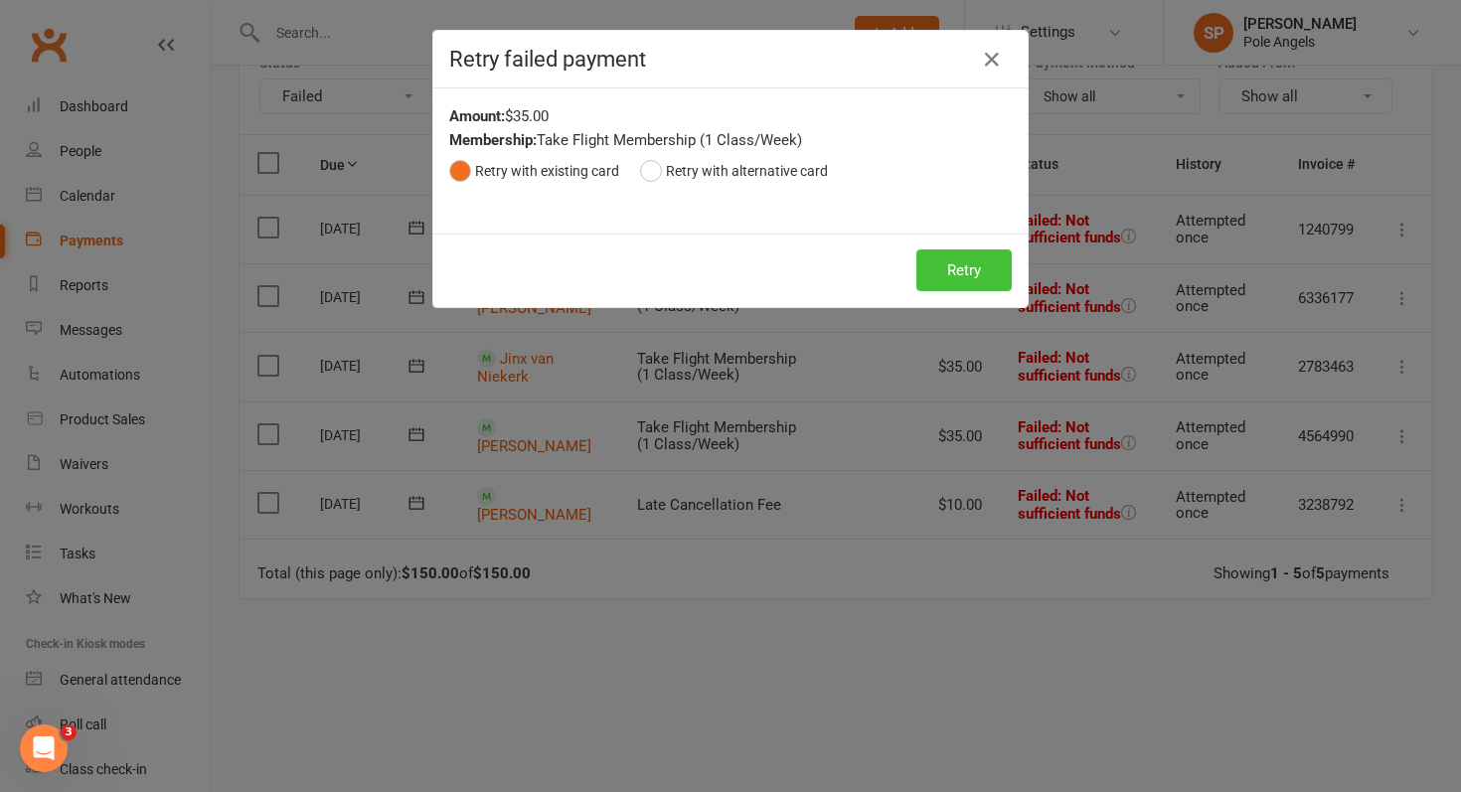
click at [986, 274] on button "Retry" at bounding box center [963, 270] width 95 height 42
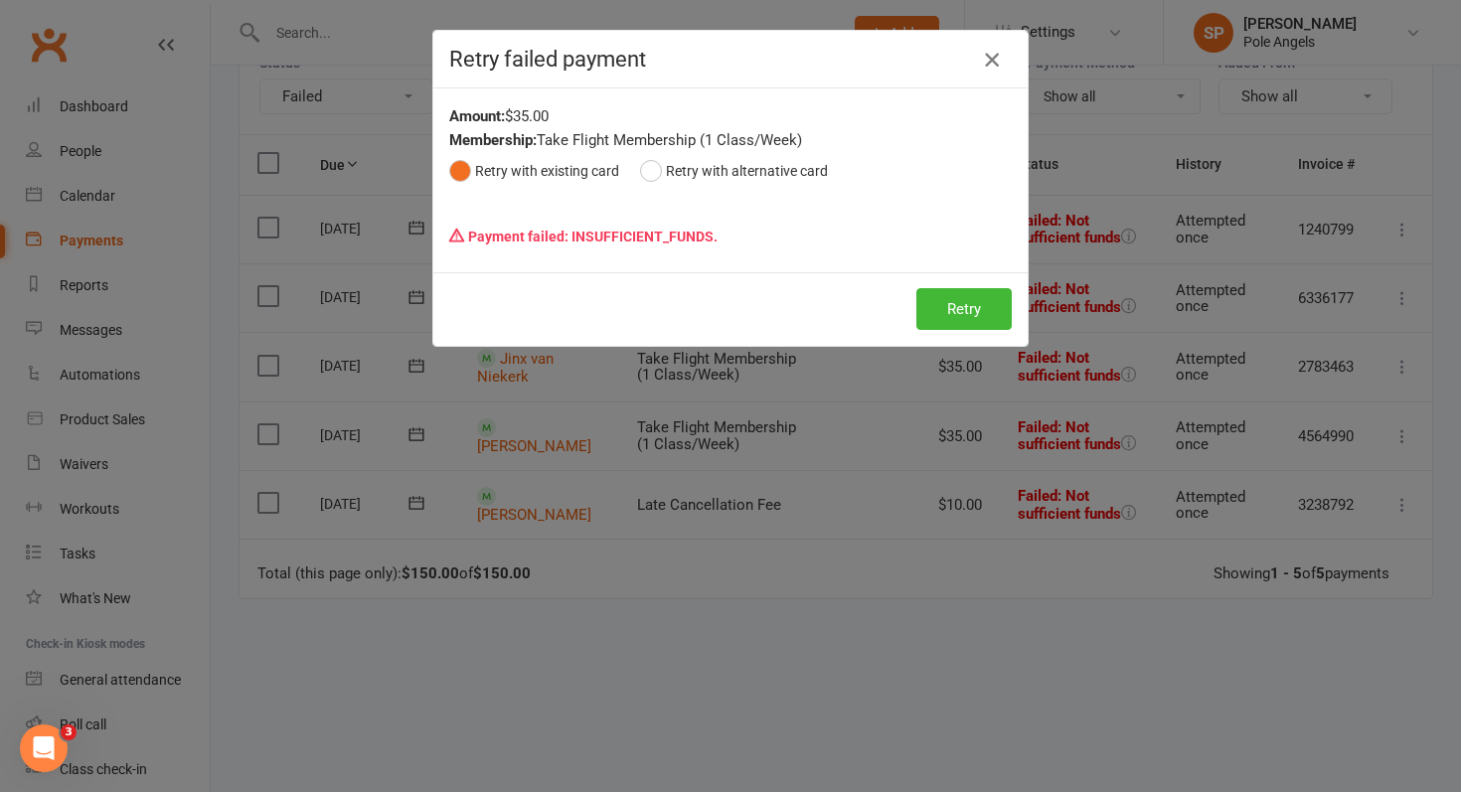
click at [999, 61] on icon "button" at bounding box center [992, 60] width 24 height 24
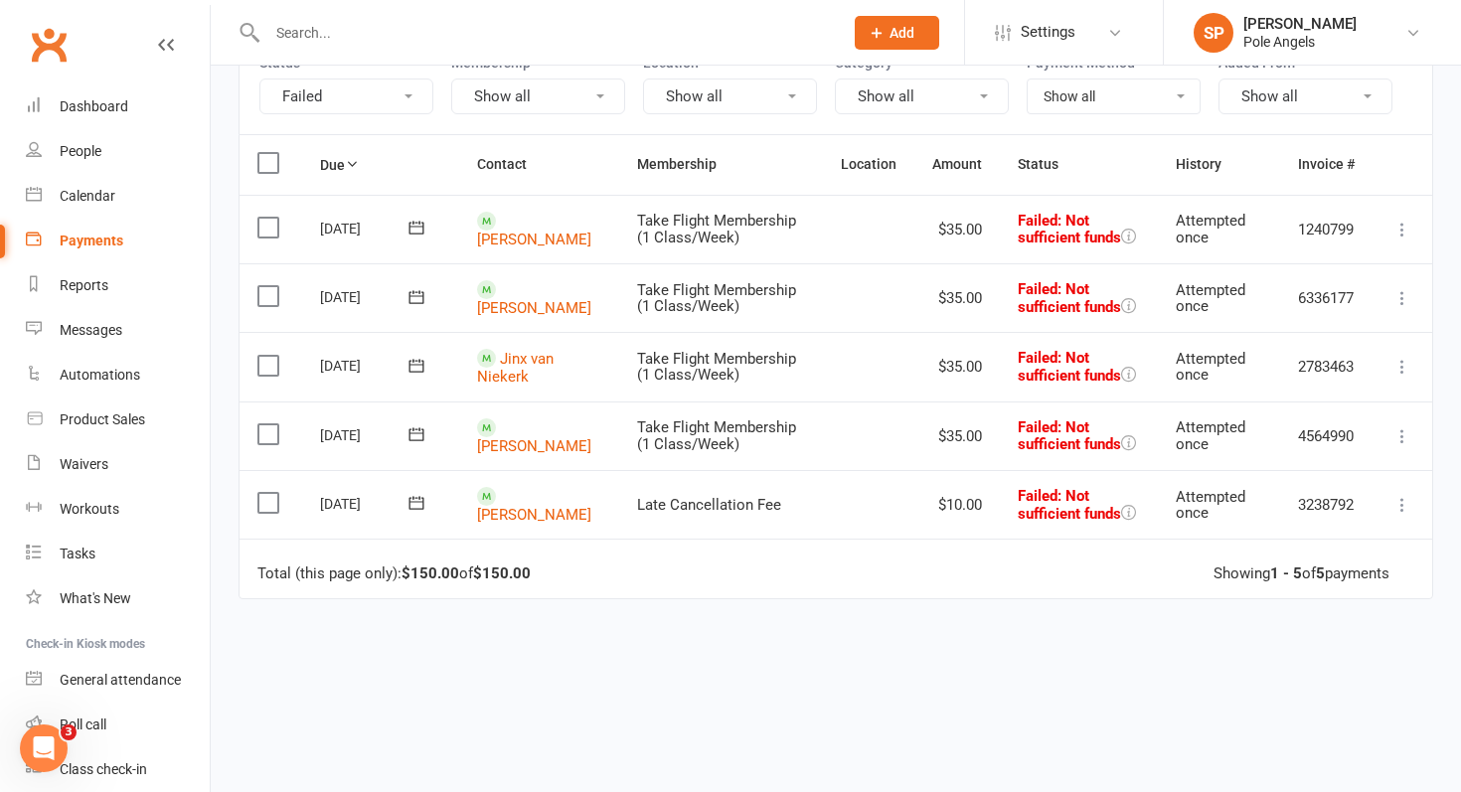
click at [1404, 366] on icon at bounding box center [1403, 367] width 20 height 20
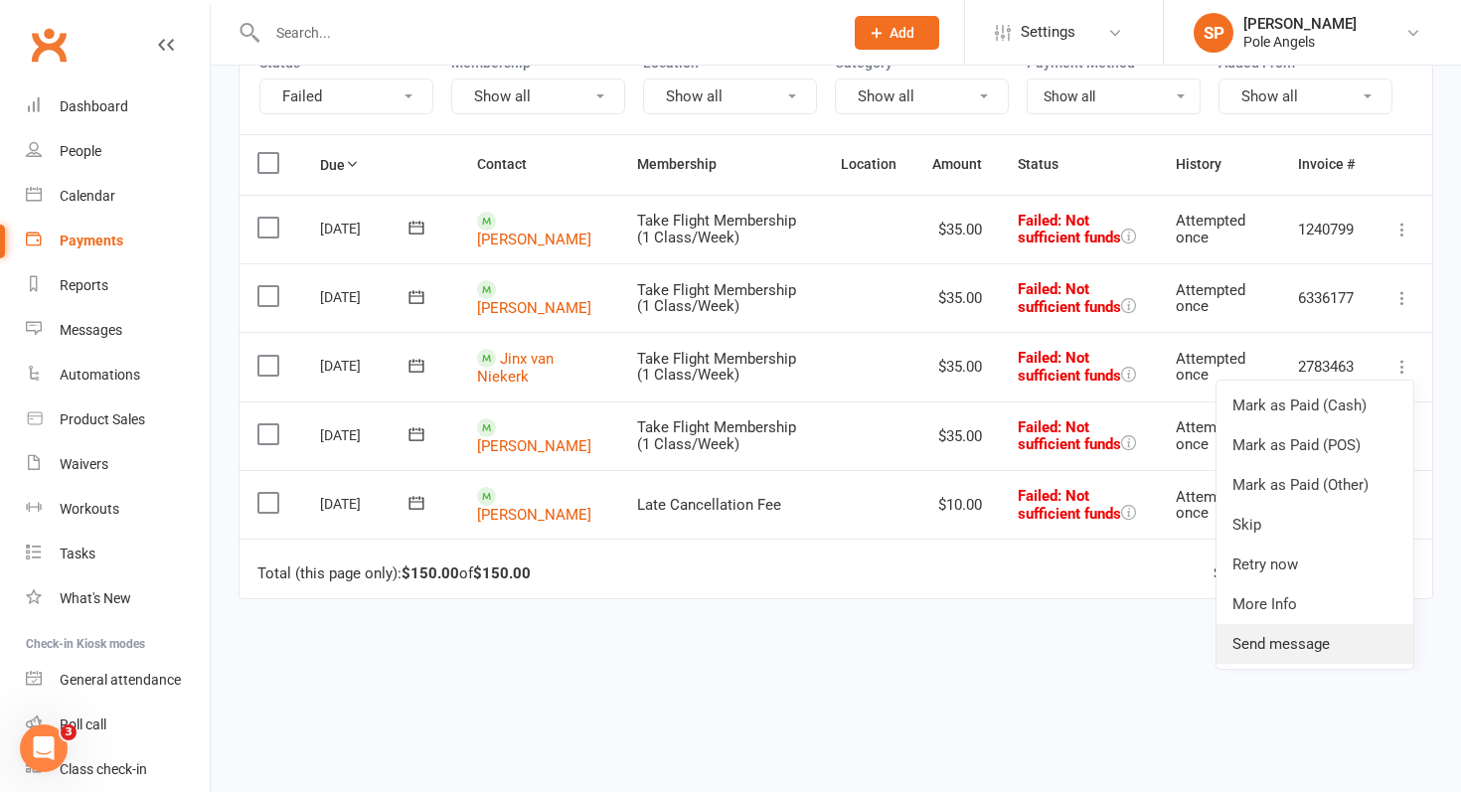
click at [1281, 657] on link "Send message" at bounding box center [1315, 644] width 197 height 40
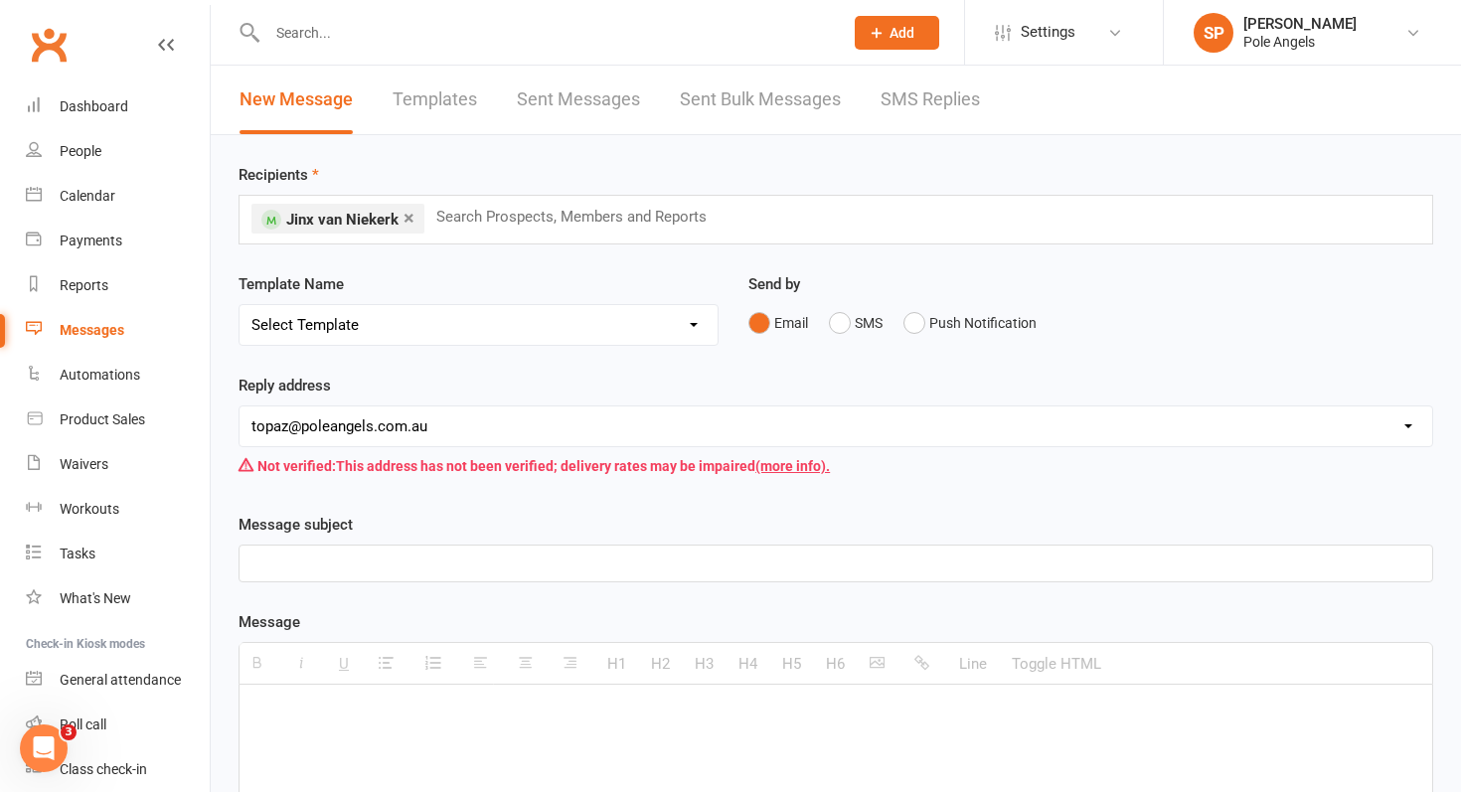
click at [575, 214] on input "text" at bounding box center [579, 217] width 291 height 26
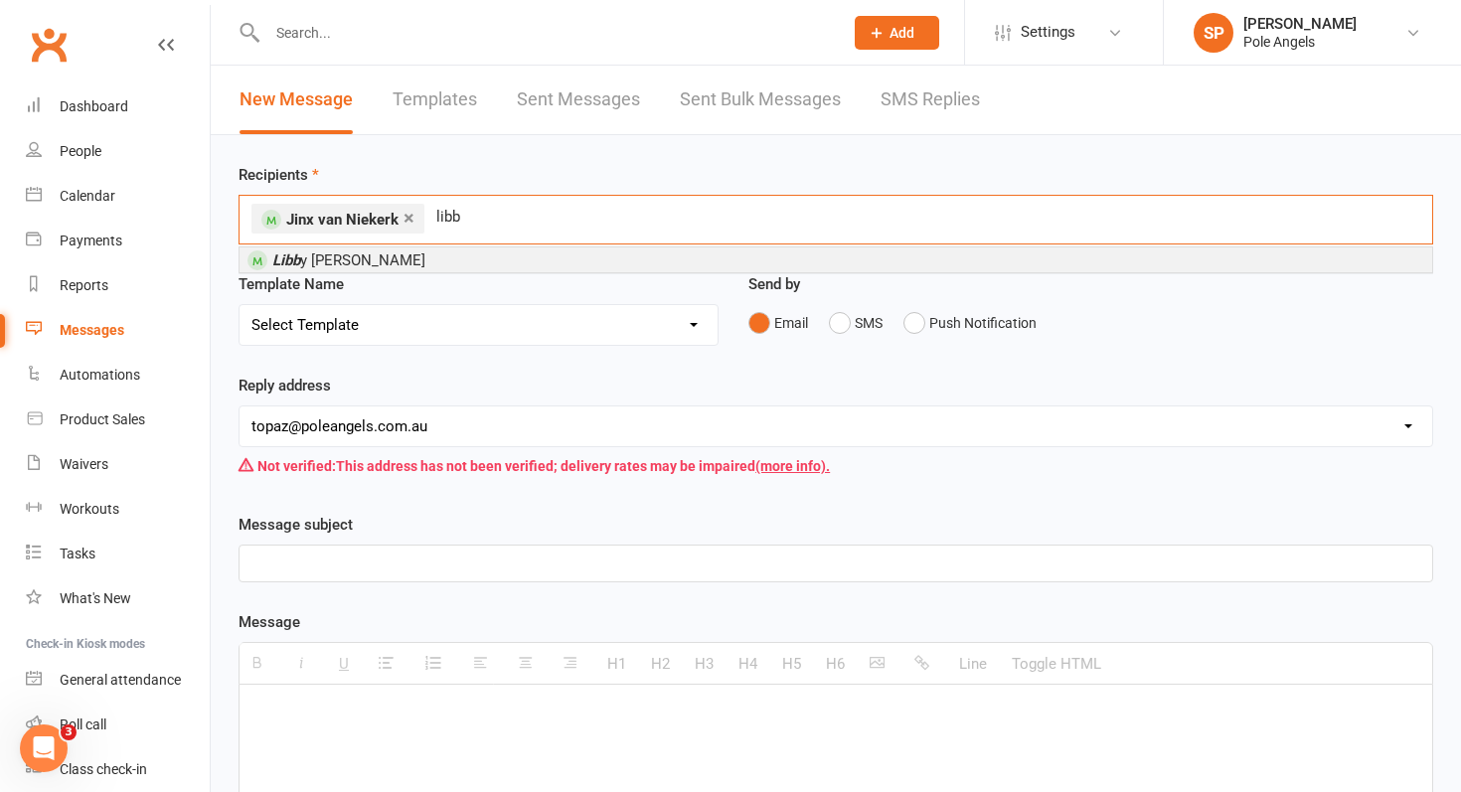
type input "libb"
click at [420, 269] on li "[PERSON_NAME]" at bounding box center [836, 260] width 1193 height 25
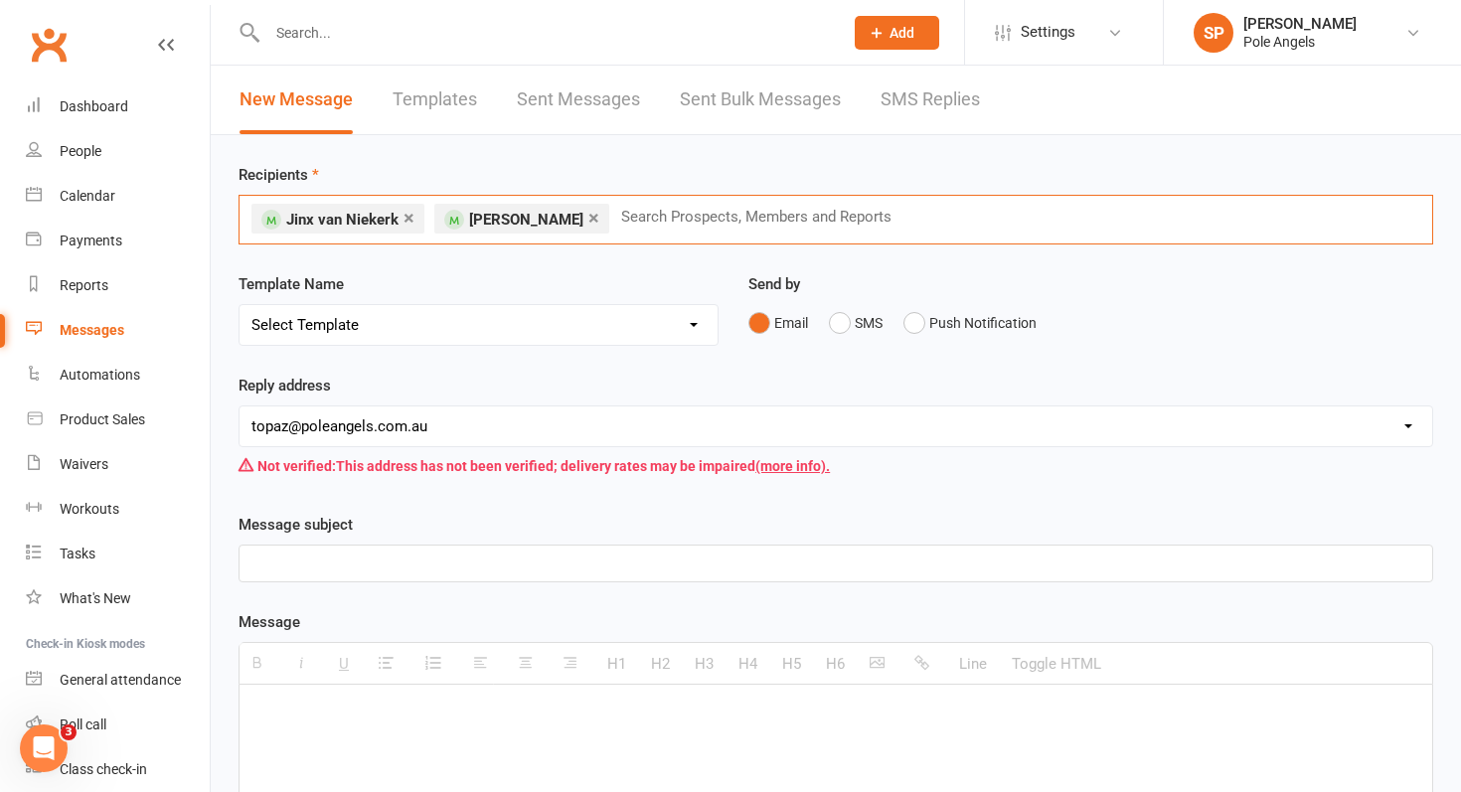
scroll to position [619, 0]
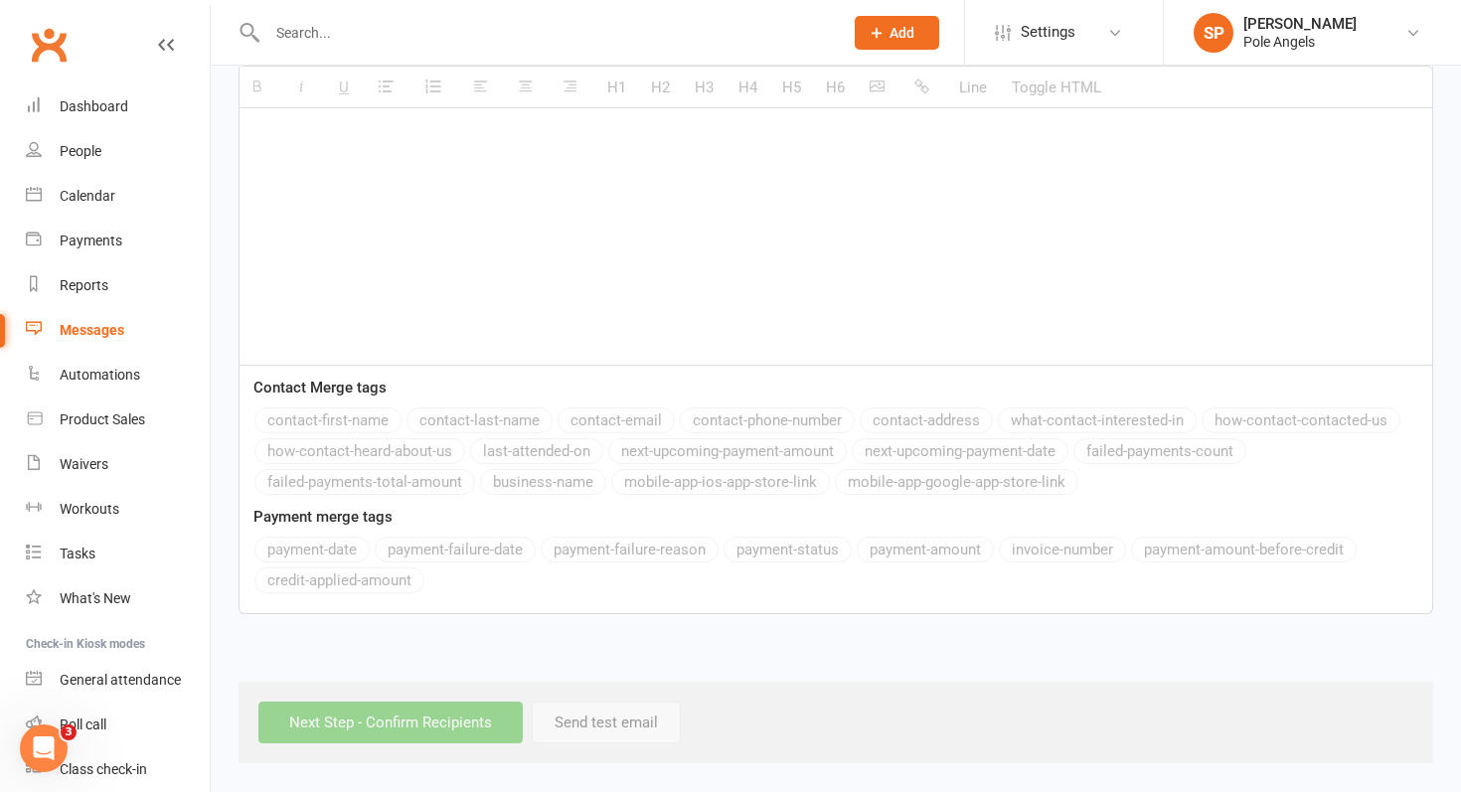
click at [350, 730] on div "Next Step - Confirm Recipients Send test email" at bounding box center [836, 723] width 1195 height 82
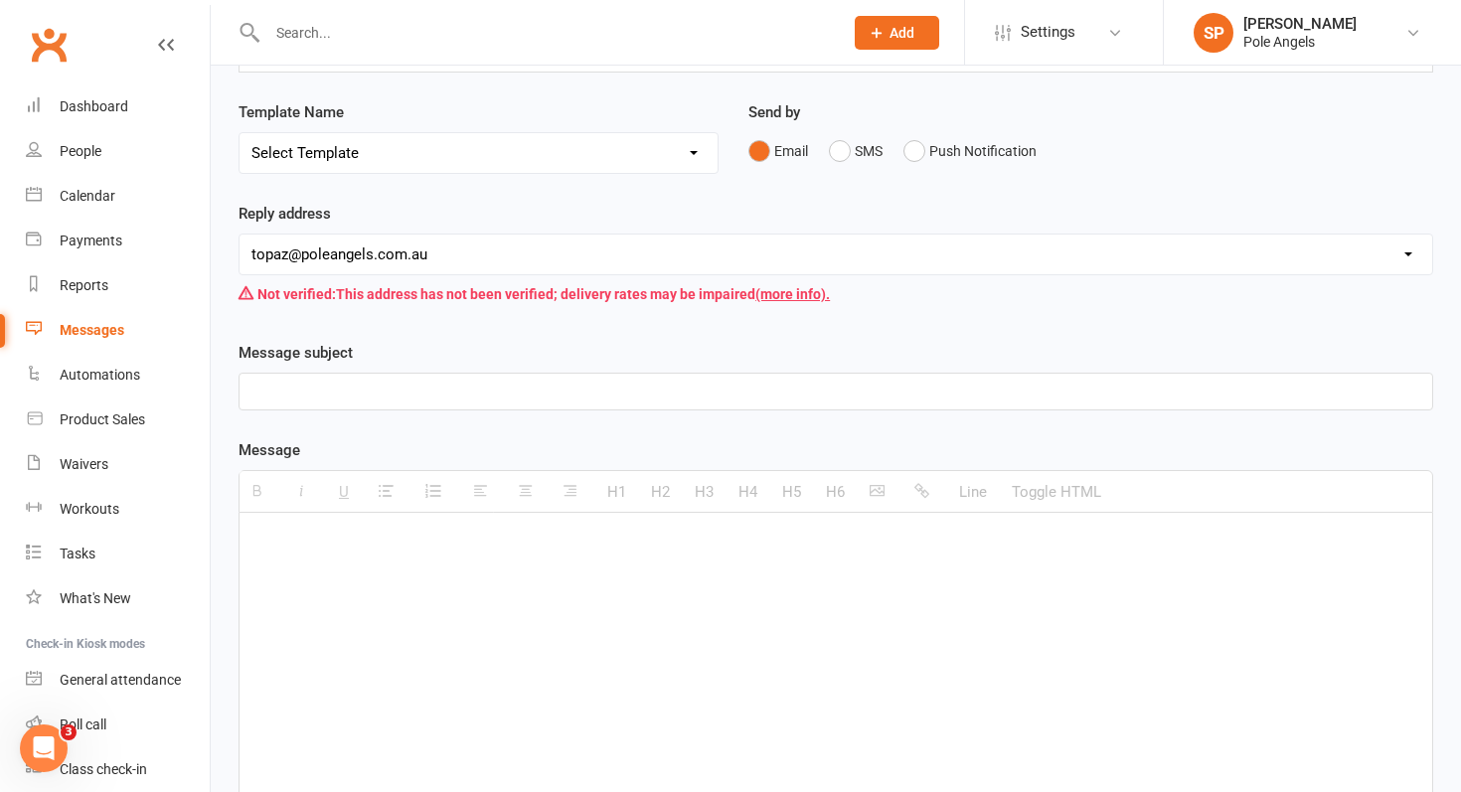
scroll to position [161, 0]
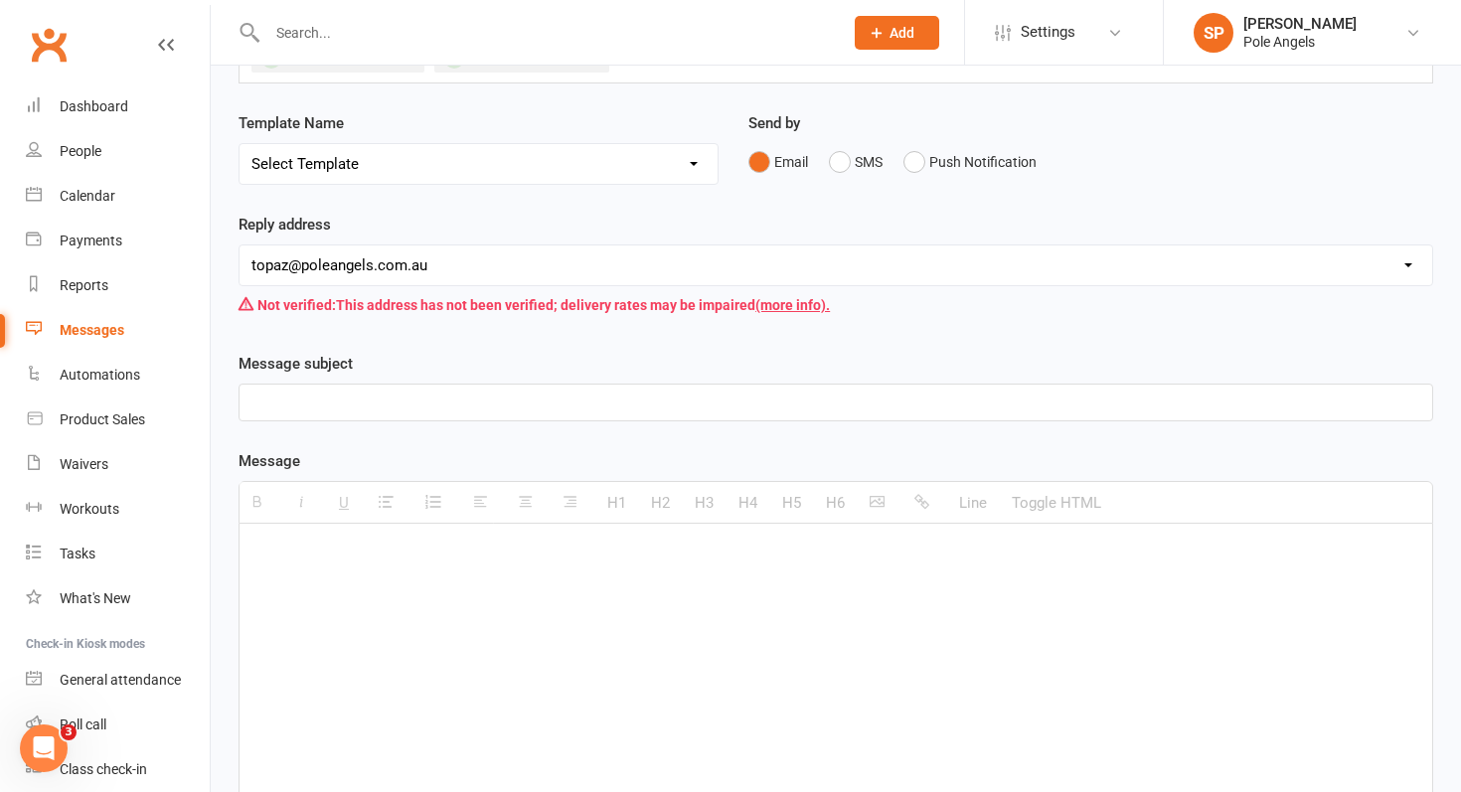
click at [342, 157] on select "Select Template [Email] Confirmation of Class Booking [SMS] New Prospect Follow…" at bounding box center [479, 164] width 478 height 40
select select "3"
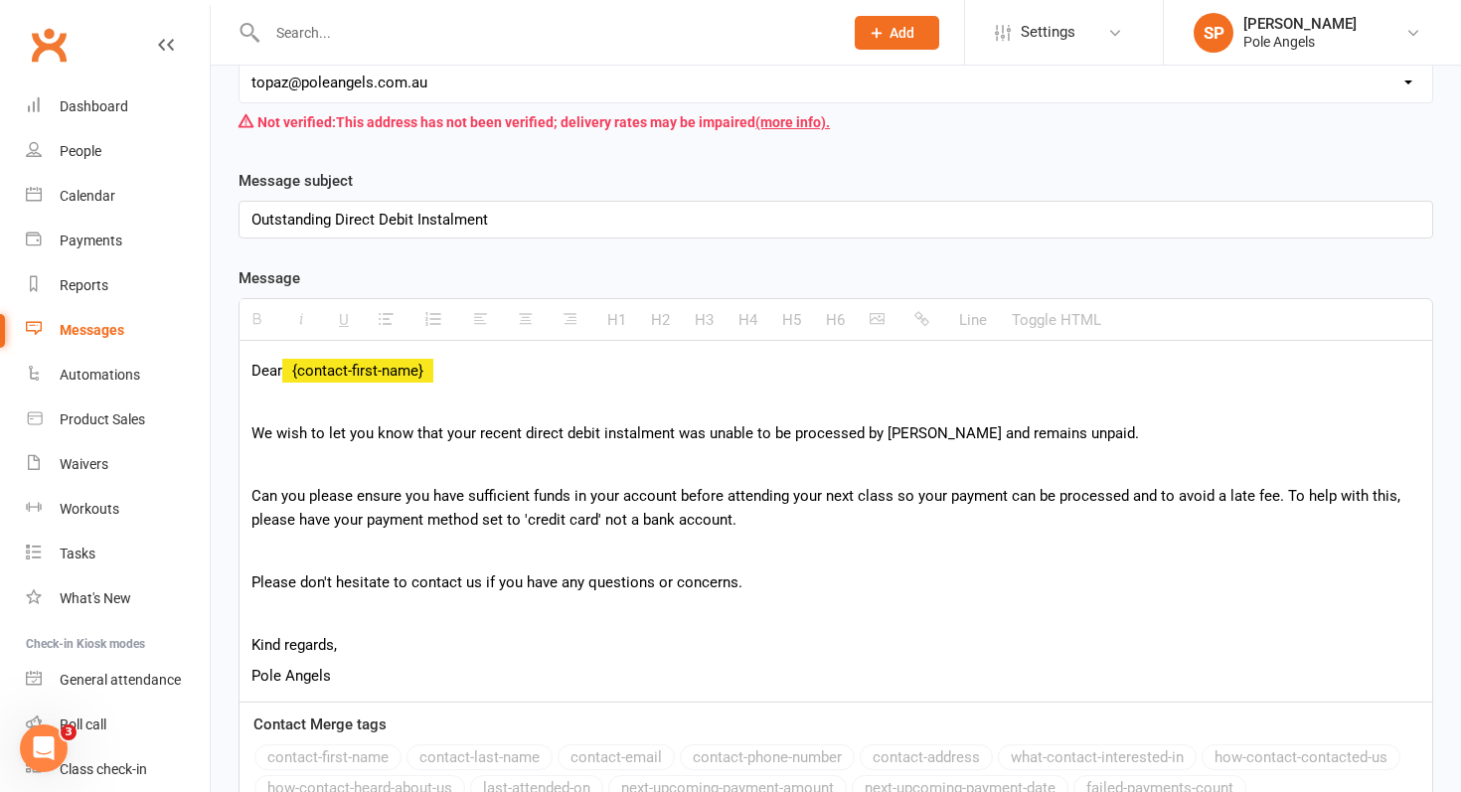
scroll to position [681, 0]
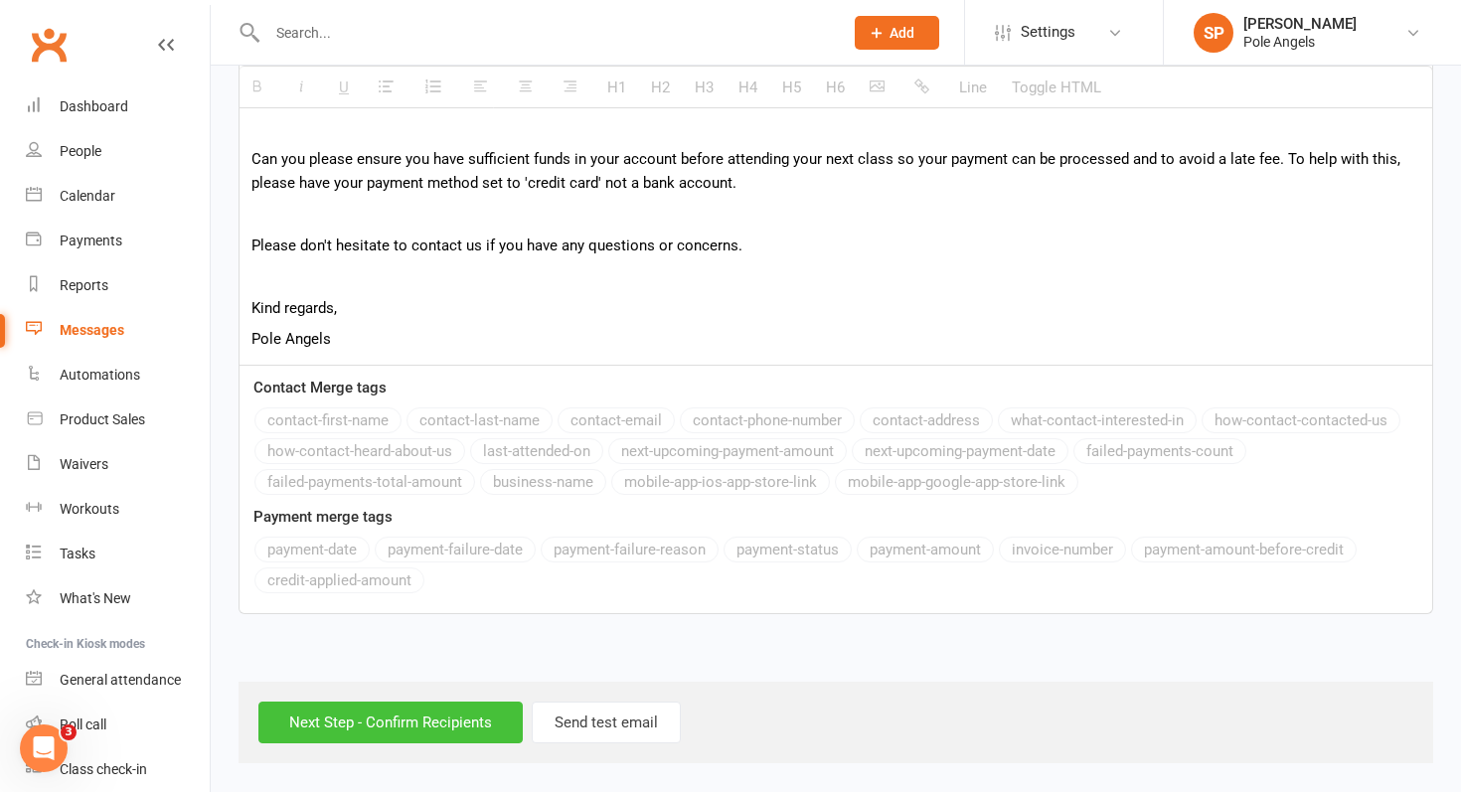
click at [410, 736] on input "Next Step - Confirm Recipients" at bounding box center [390, 723] width 264 height 42
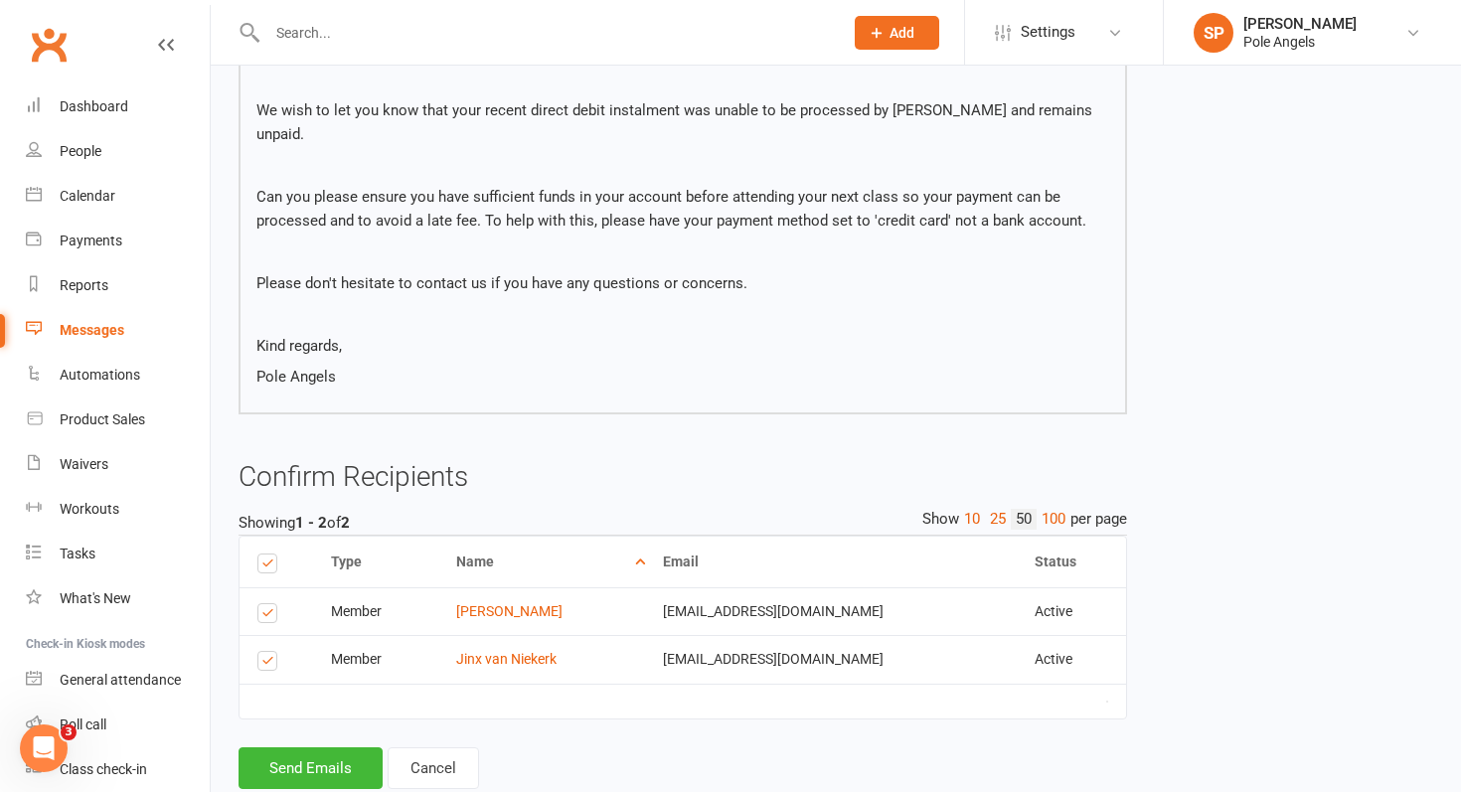
scroll to position [357, 0]
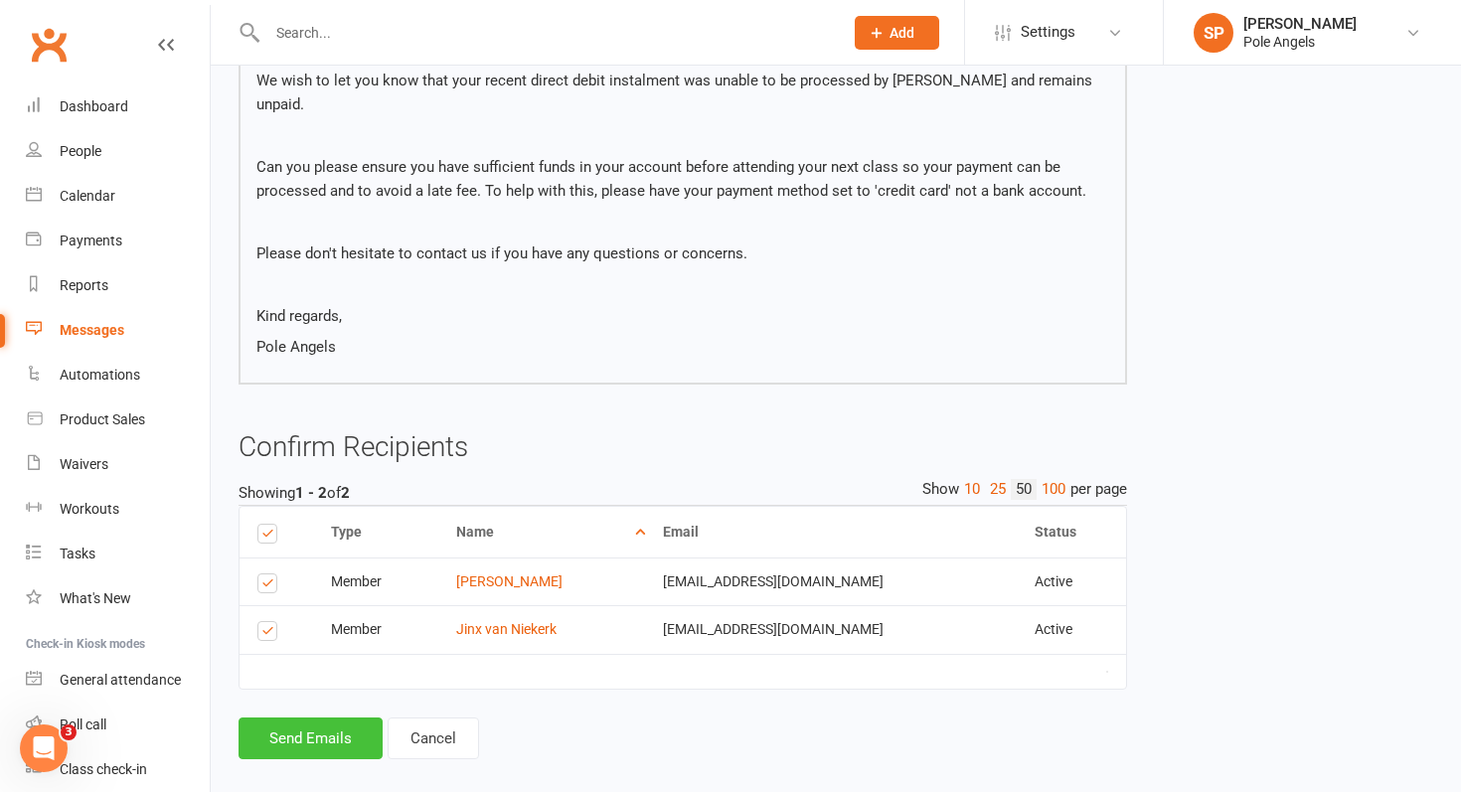
click at [348, 724] on button "Send Emails" at bounding box center [311, 739] width 144 height 42
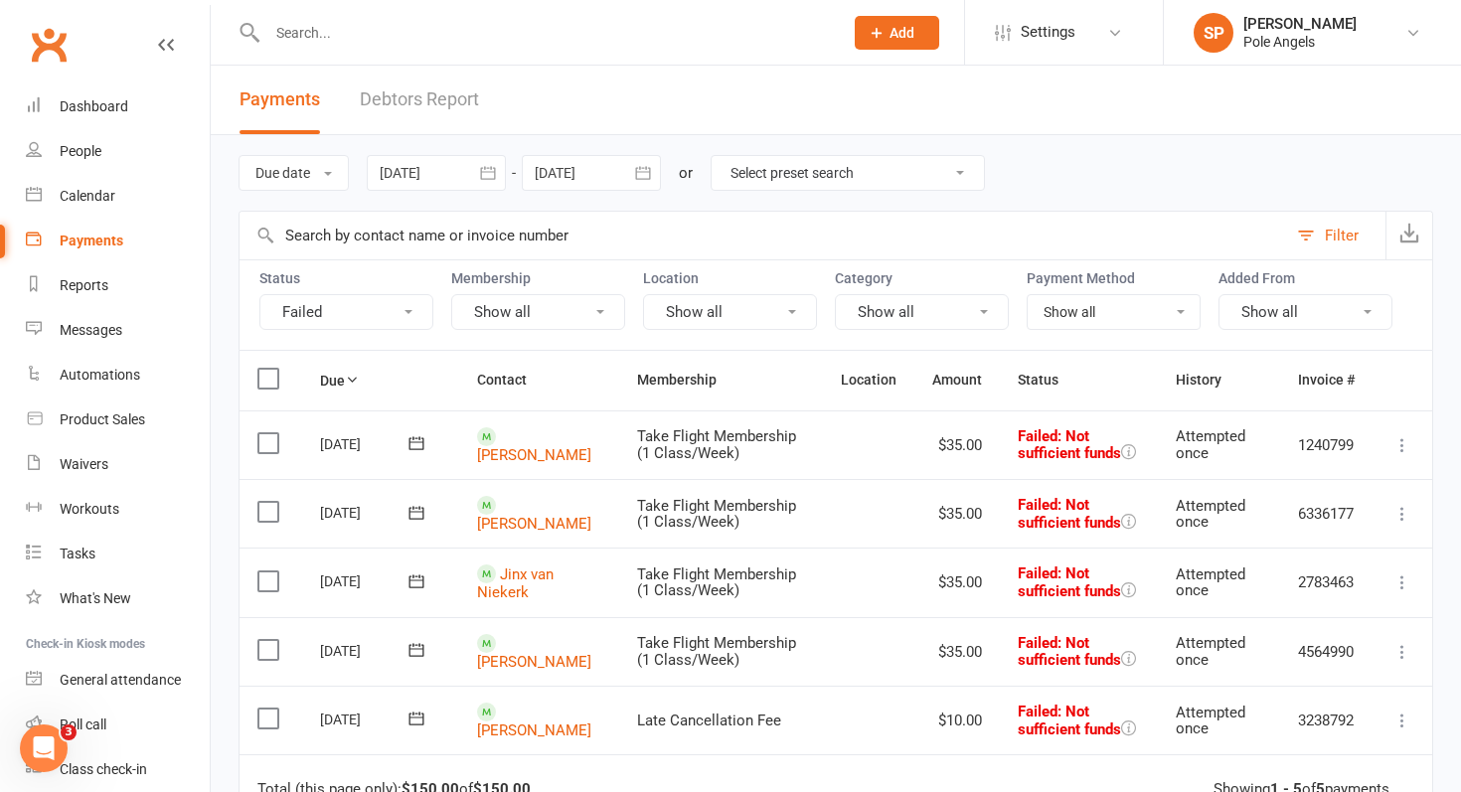
click at [802, 179] on select "Select preset search All failures All skipped payments All pending payments Suc…" at bounding box center [848, 173] width 272 height 34
select select "2"
type input "[DATE]"
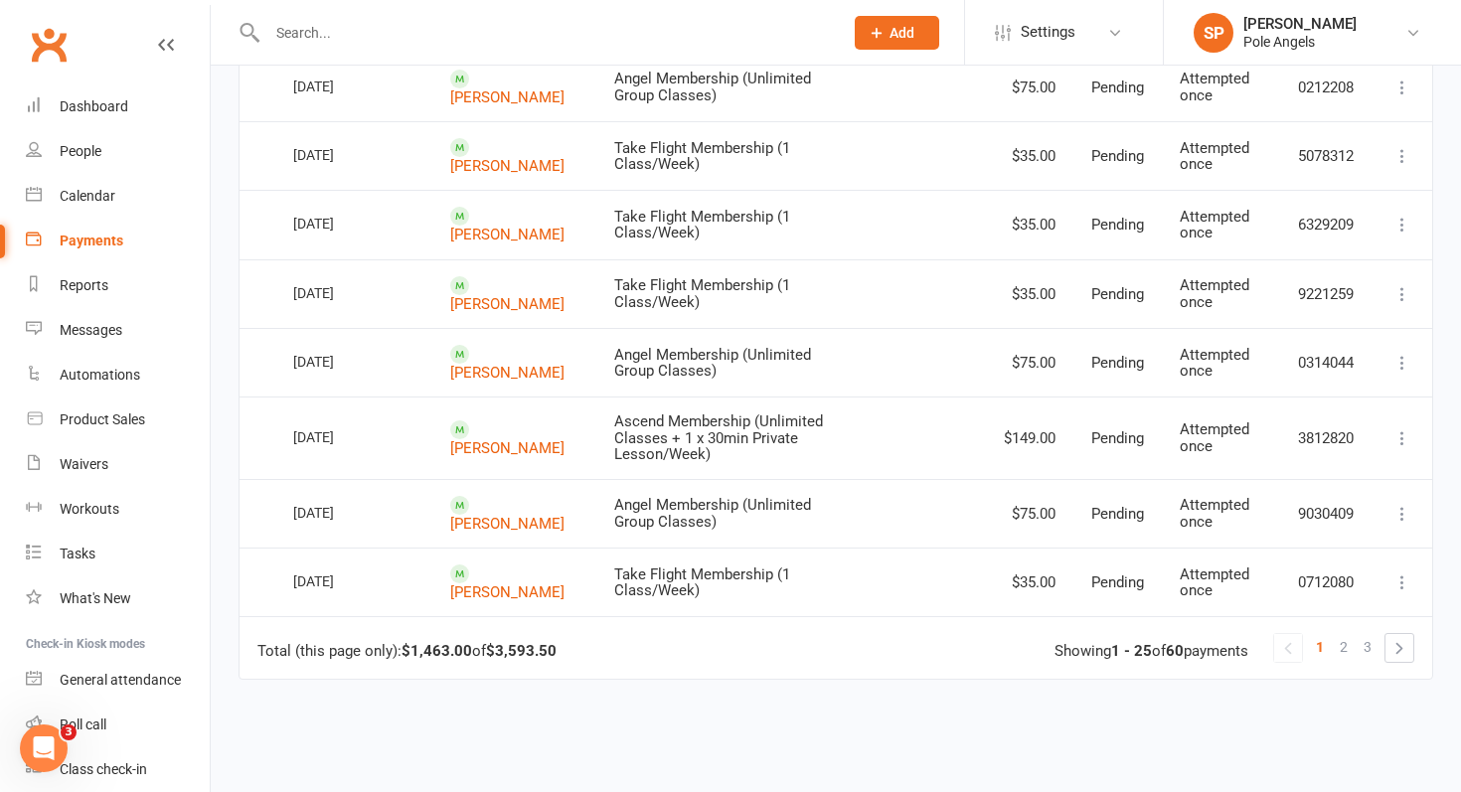
scroll to position [1697, 0]
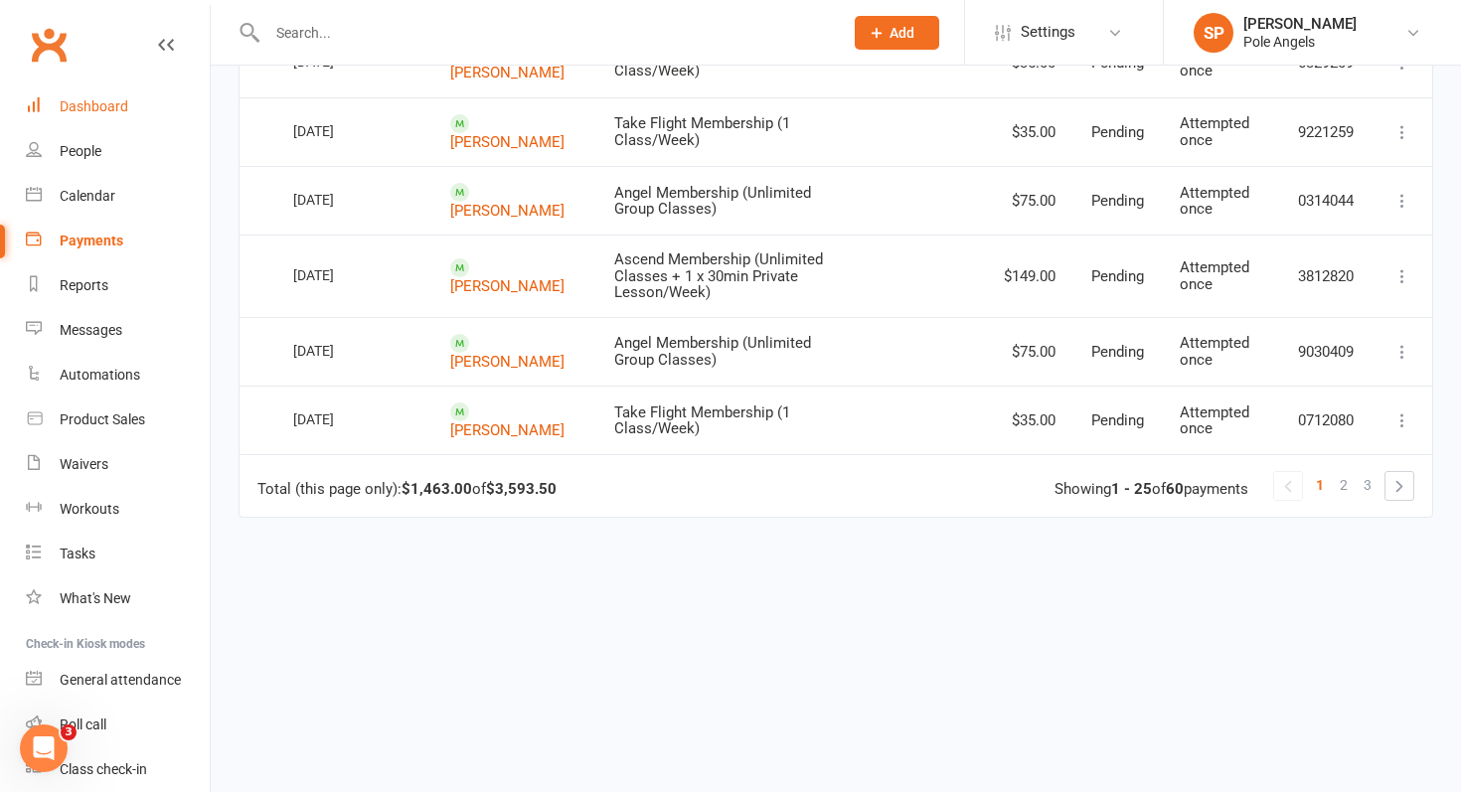
click at [98, 102] on div "Dashboard" at bounding box center [94, 106] width 69 height 16
